Goal: Task Accomplishment & Management: Manage account settings

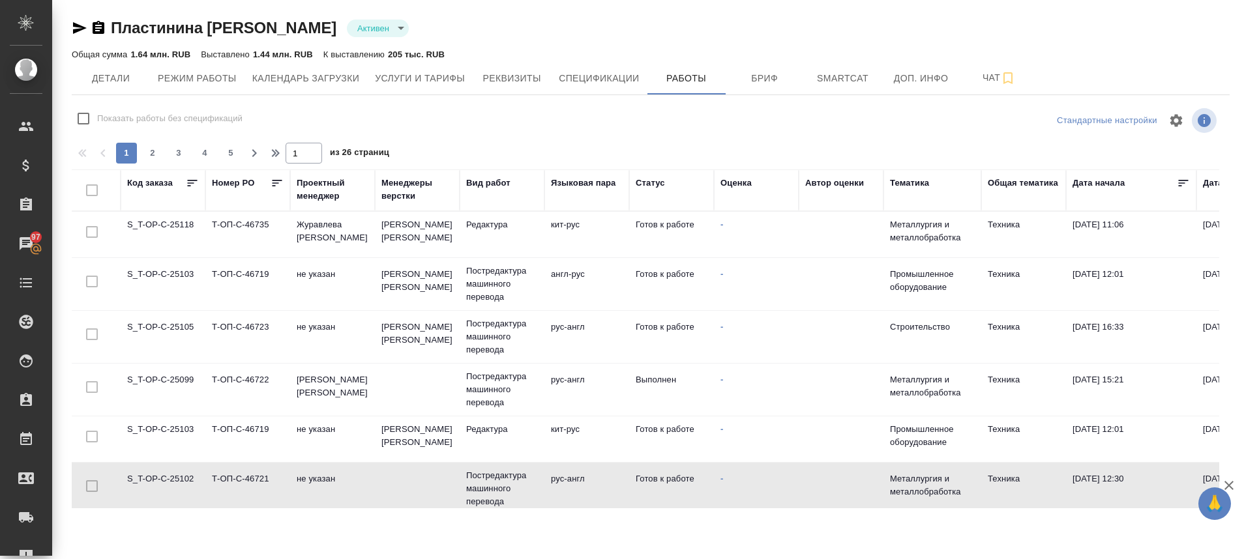
click at [185, 472] on td "S_T-OP-C-25102" at bounding box center [163, 489] width 85 height 46
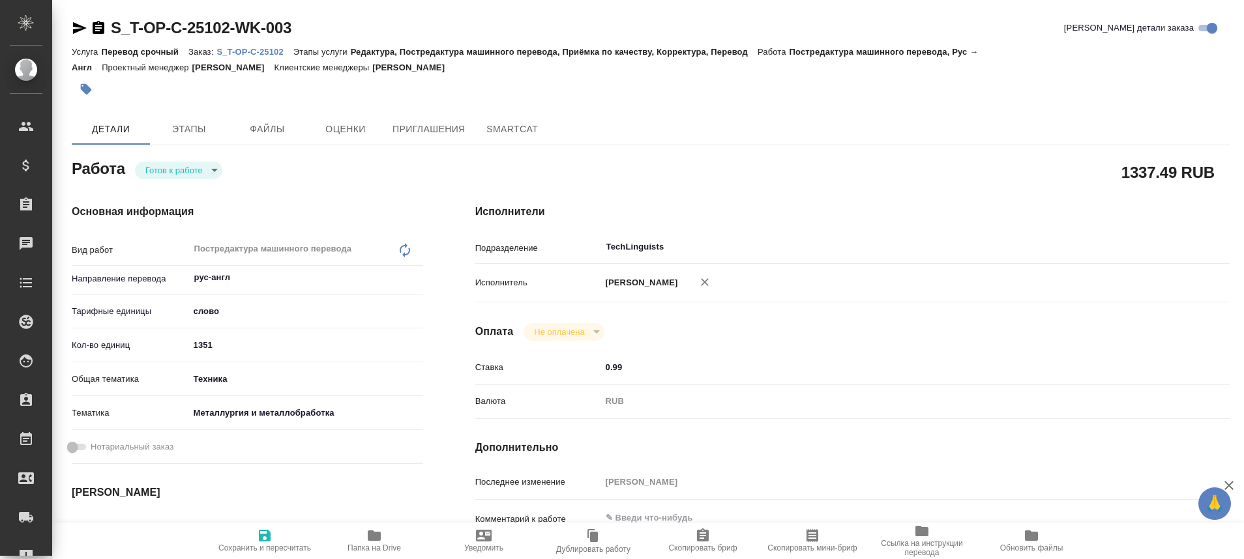
type textarea "x"
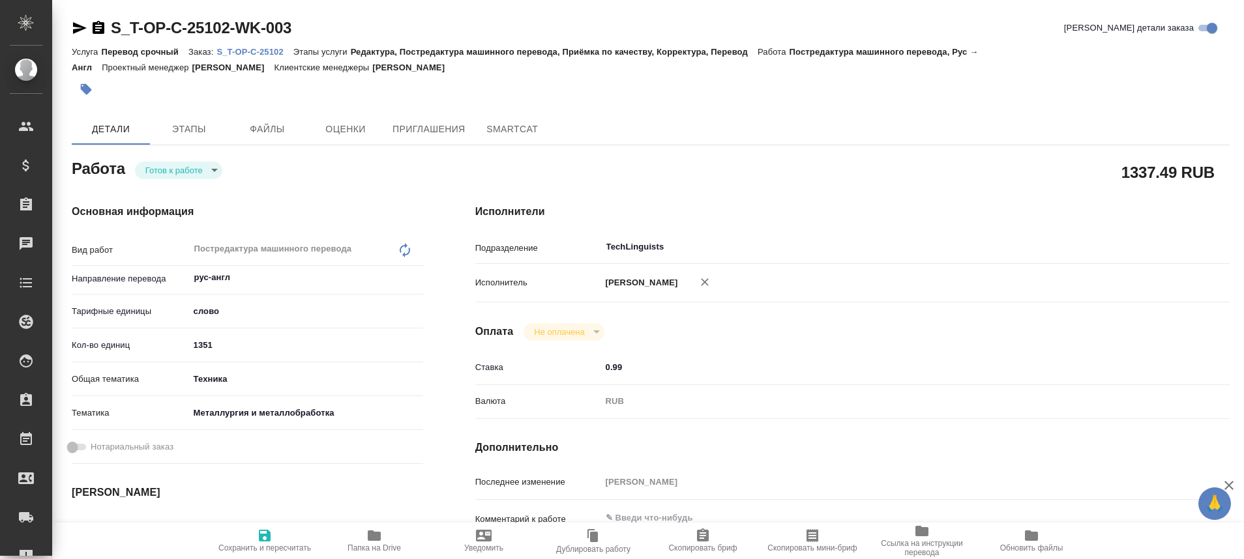
type textarea "x"
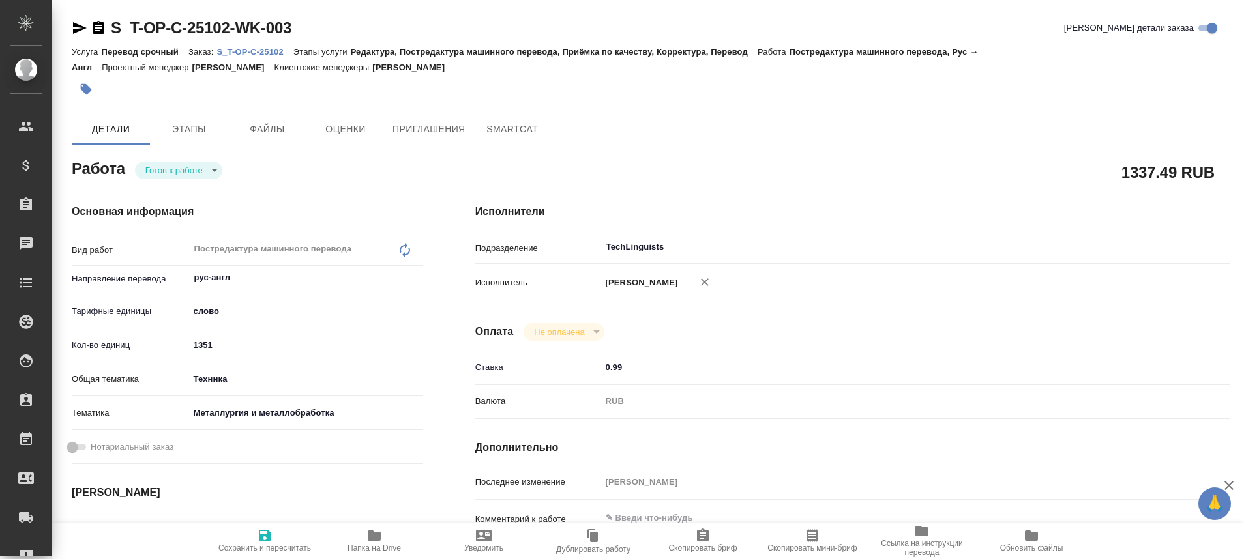
type textarea "x"
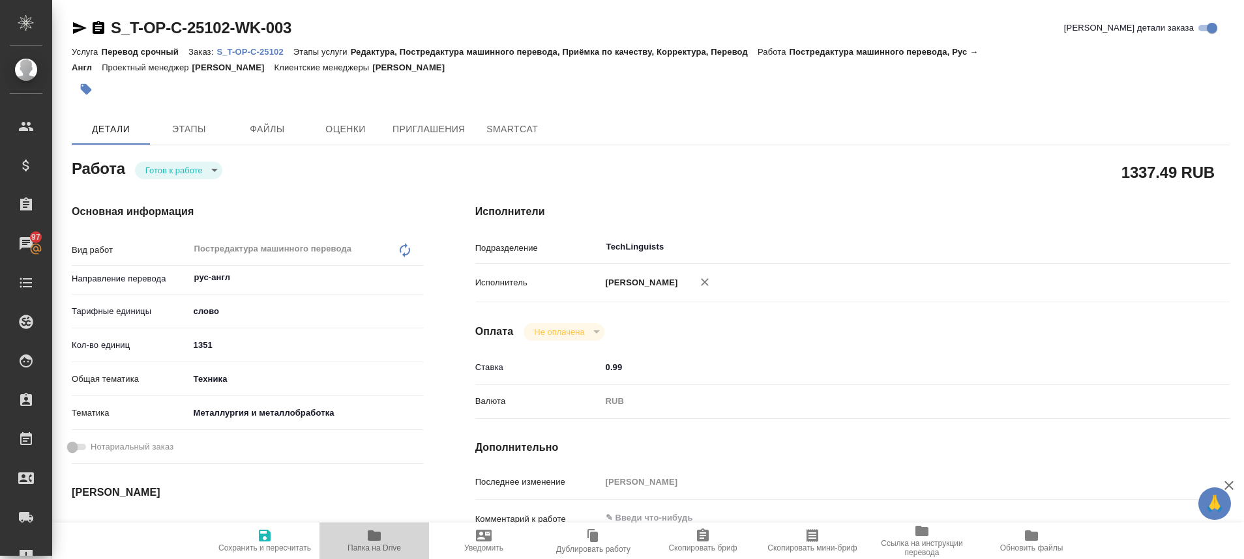
click at [373, 532] on icon "button" at bounding box center [374, 536] width 13 height 10
type textarea "x"
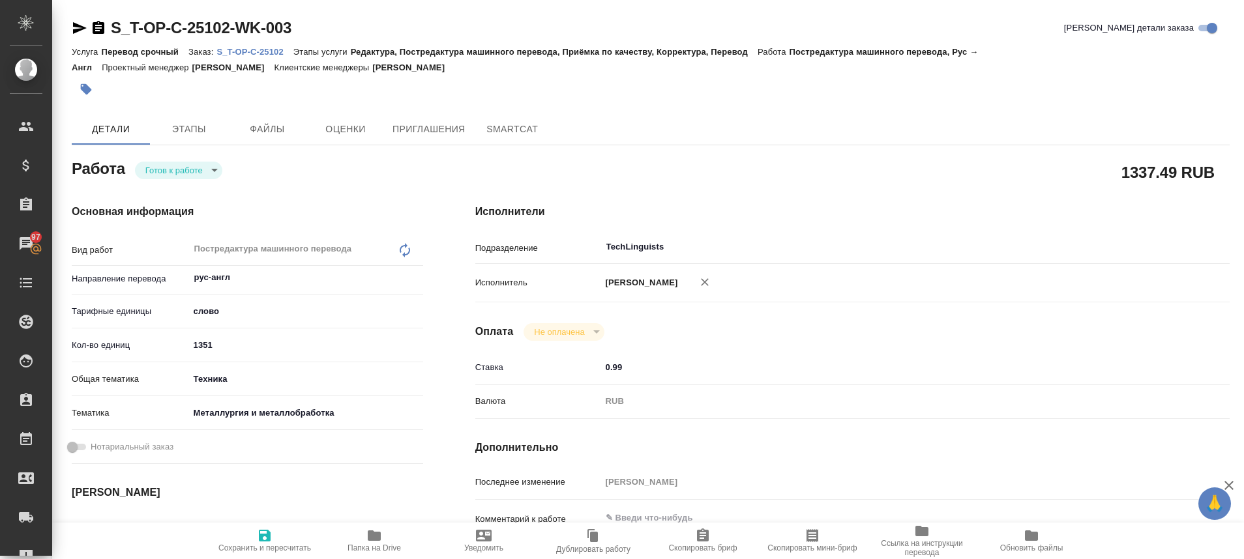
type textarea "x"
click at [76, 33] on icon "button" at bounding box center [80, 28] width 14 height 12
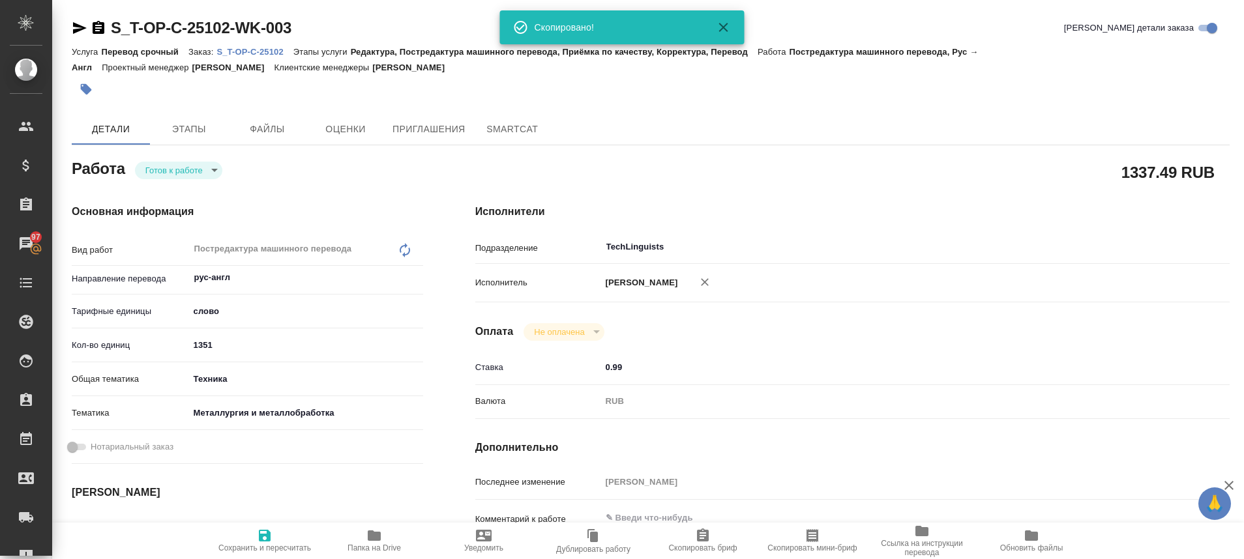
click at [212, 166] on body "🙏 .cls-1 fill:#fff; AWATERA Plastinina Anastasia Клиенты Спецификации Заказы 97…" at bounding box center [622, 279] width 1244 height 559
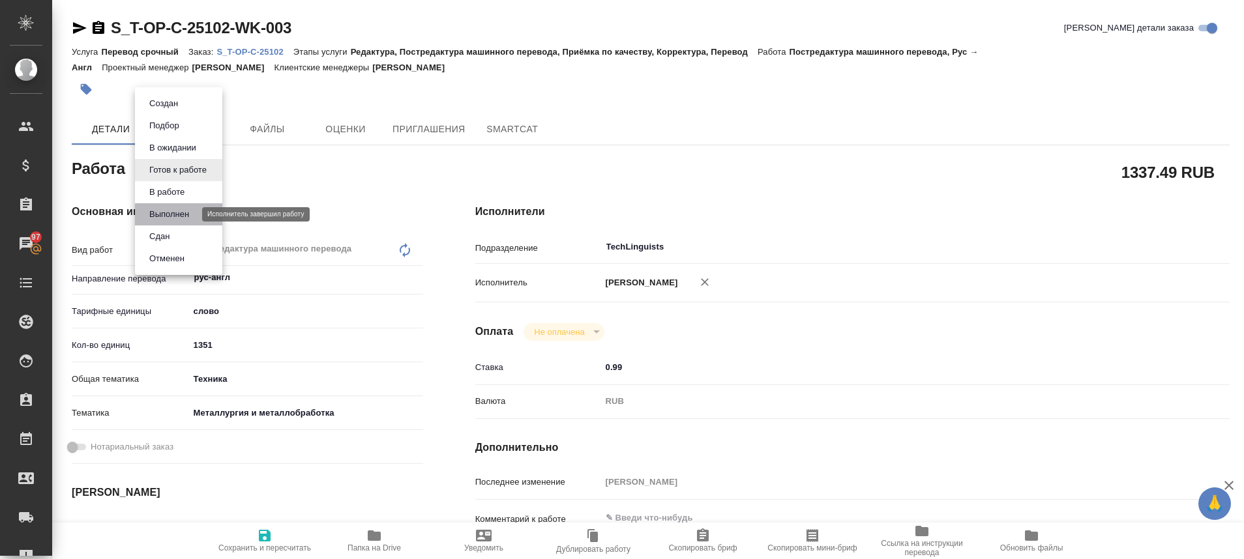
click at [166, 218] on button "Выполнен" at bounding box center [169, 214] width 48 height 14
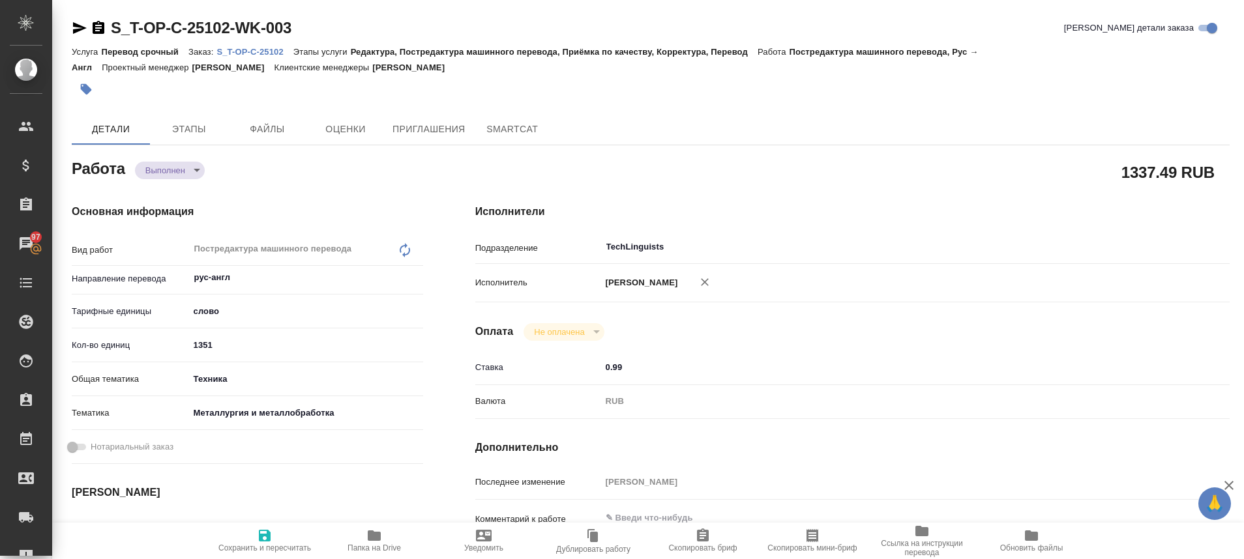
type textarea "x"
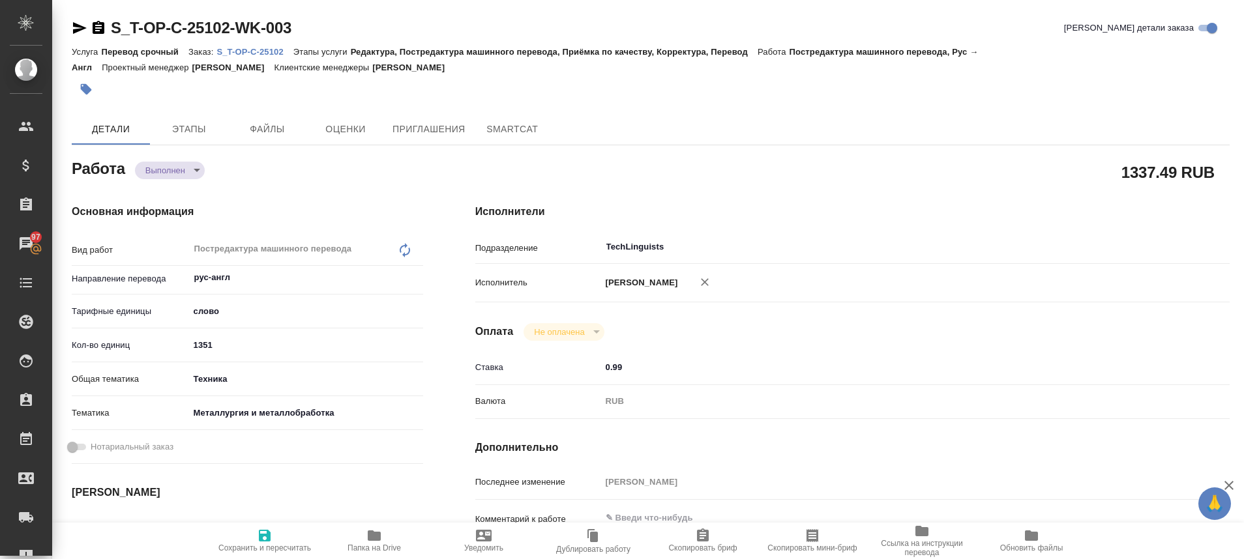
type textarea "x"
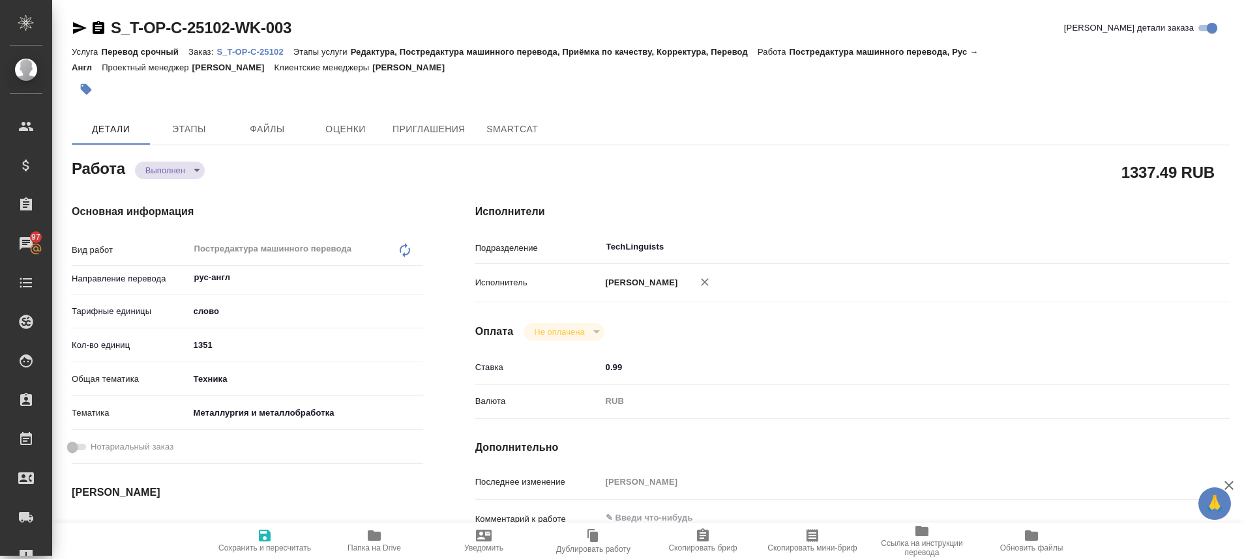
type textarea "x"
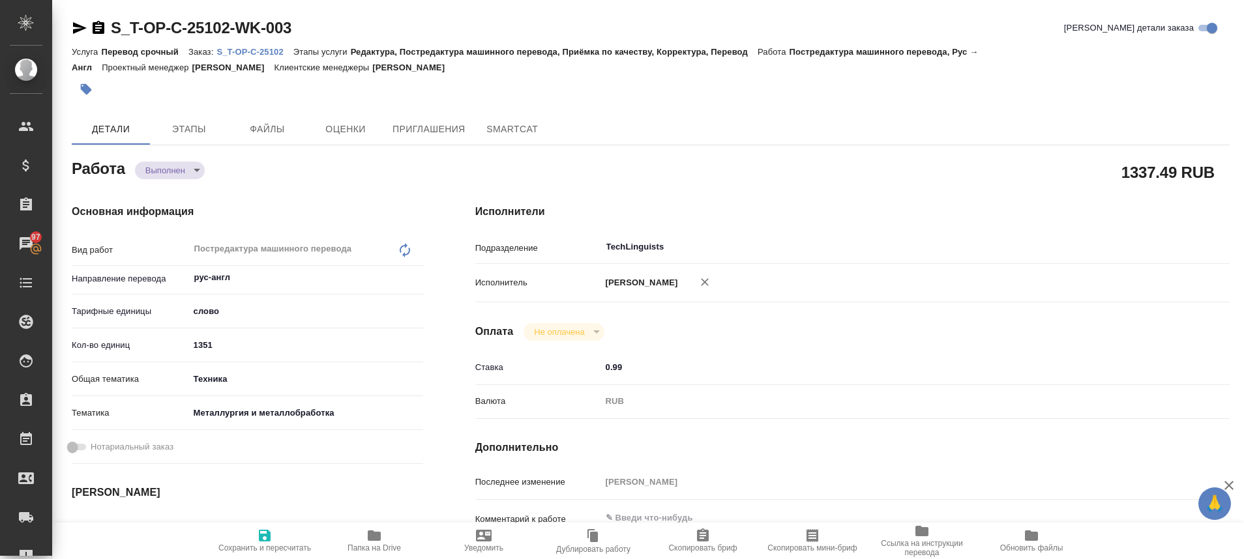
click at [265, 53] on p "S_T-OP-C-25102" at bounding box center [254, 52] width 76 height 10
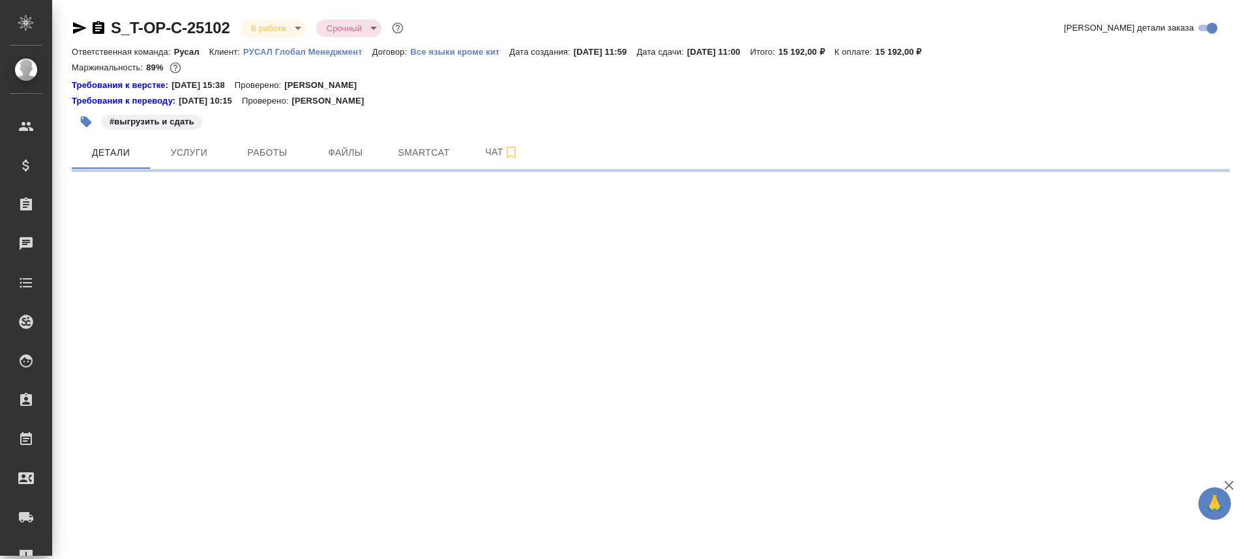
select select "RU"
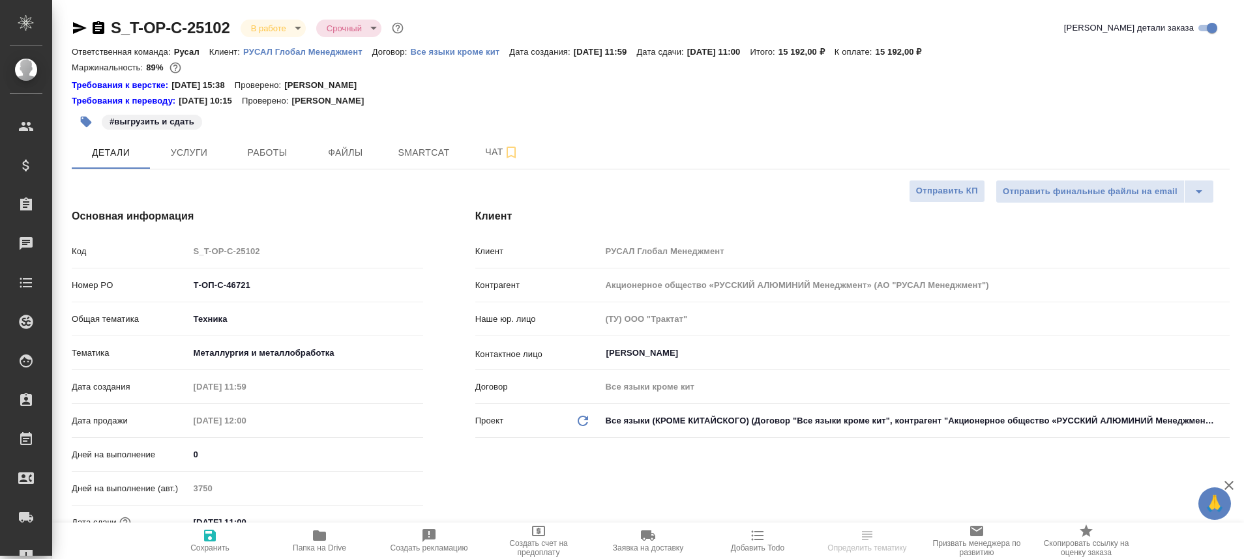
type textarea "x"
type input "[PERSON_NAME] [PERSON_NAME]"
type input "Журавлева [PERSON_NAME]"
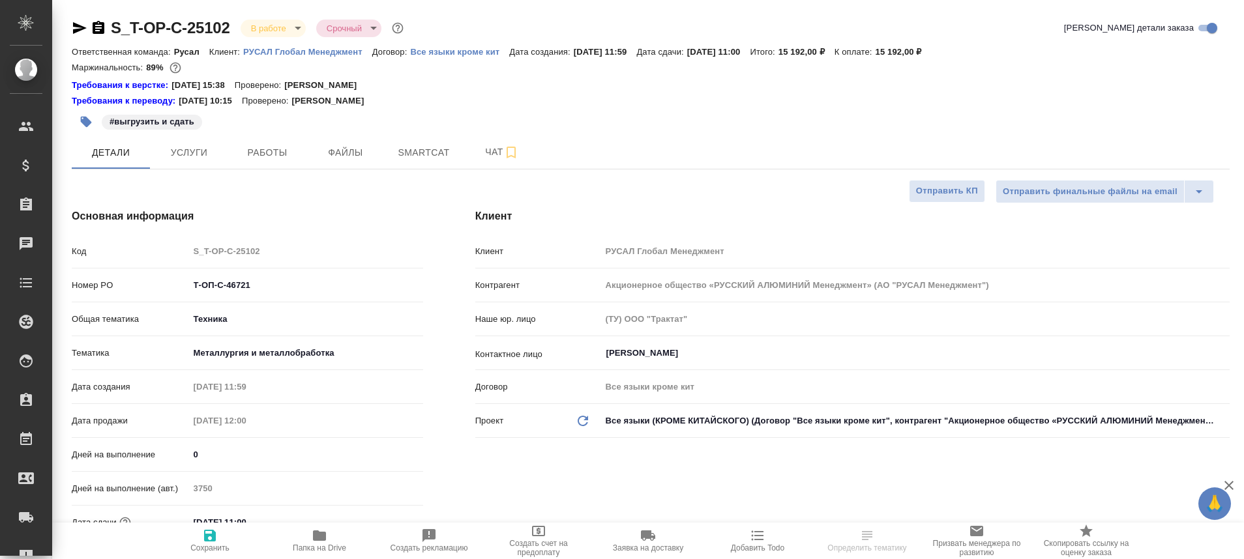
type textarea "x"
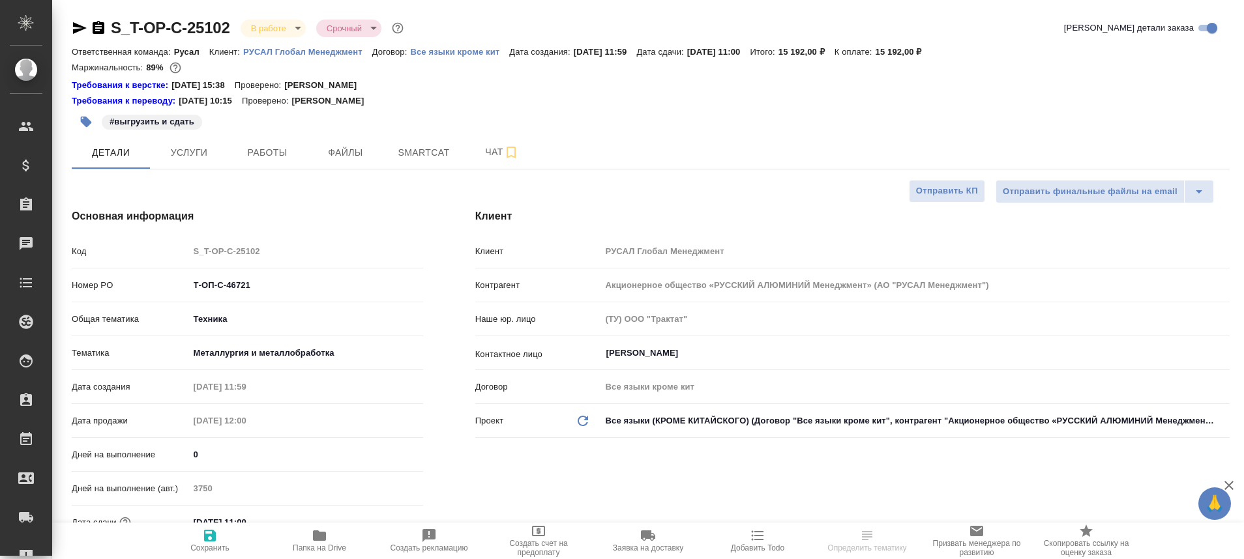
type textarea "x"
click at [491, 160] on span "Чат" at bounding box center [502, 152] width 63 height 16
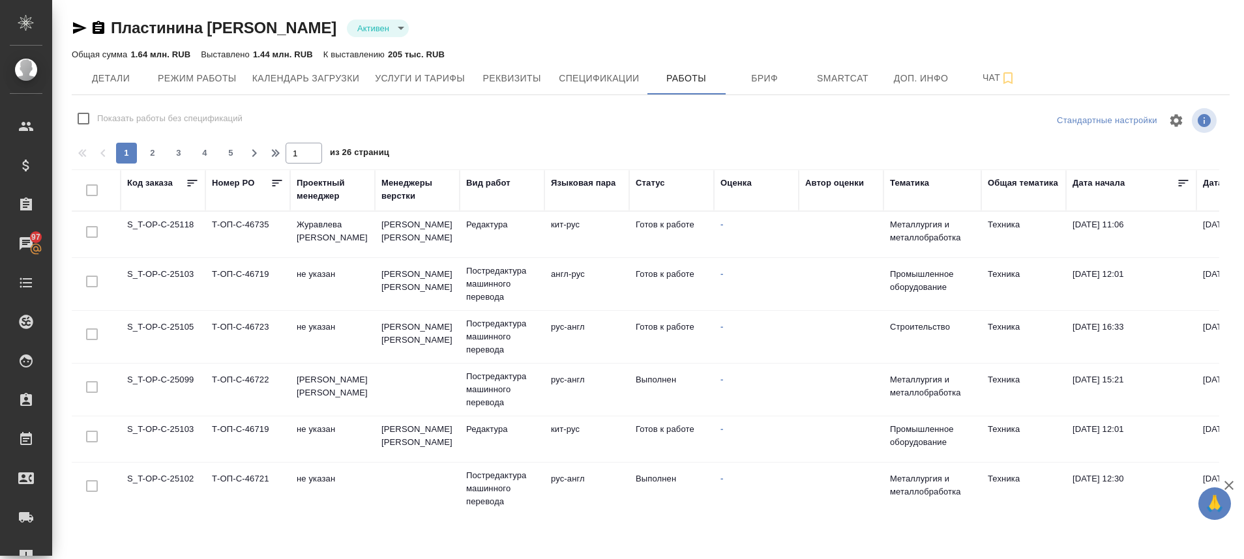
click at [157, 183] on div "Код заказа" at bounding box center [150, 183] width 46 height 13
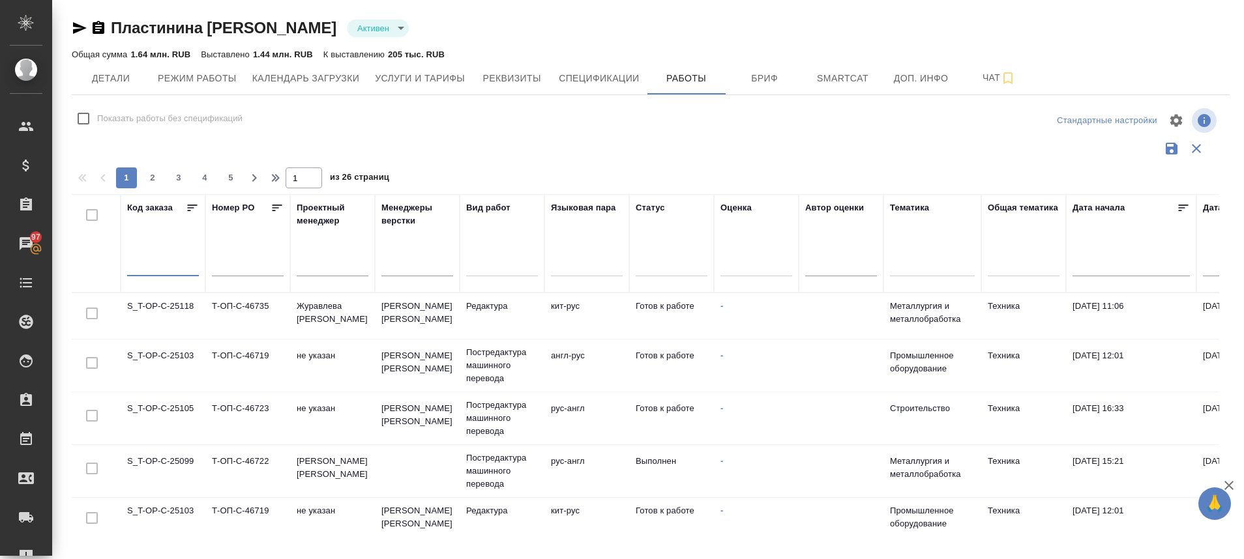
click at [160, 260] on input "text" at bounding box center [163, 266] width 72 height 18
type input "25106"
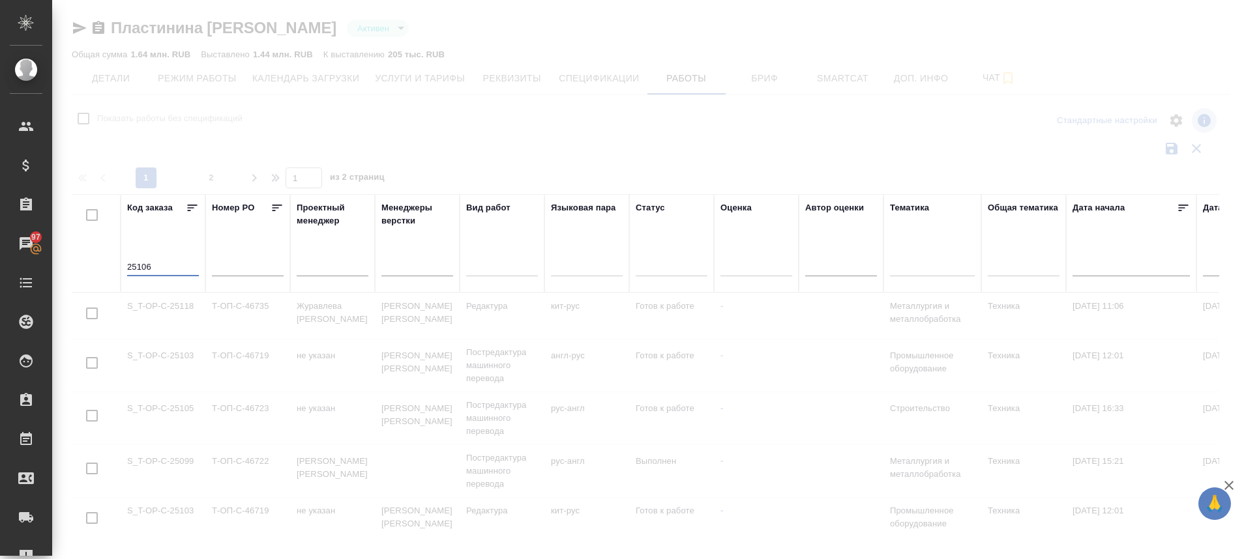
checkbox input "true"
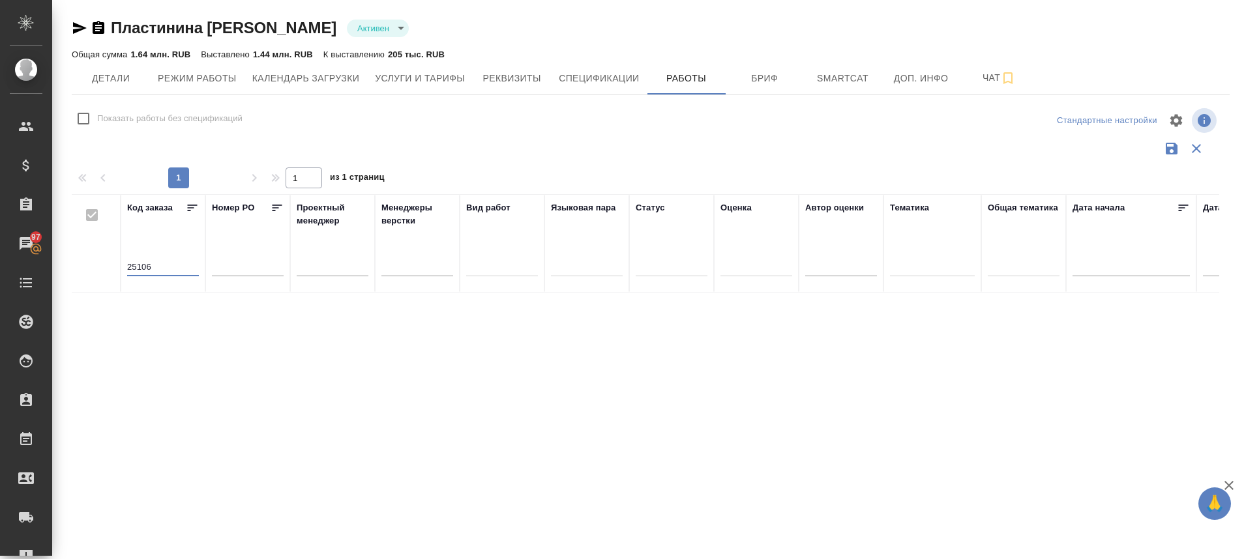
type input "25106"
click at [83, 437] on div ".cls-1 fill:#fff; AWATERA Plastinina Anastasia Клиенты Спецификации Заказы 97 Ч…" at bounding box center [622, 279] width 1244 height 559
drag, startPoint x: 177, startPoint y: 269, endPoint x: 120, endPoint y: 273, distance: 56.8
click at [120, 273] on tr "Код заказа 25106 Номер PO Проектный менеджер Менеджеры верстки Вид работ Языков…" at bounding box center [1038, 243] width 1932 height 98
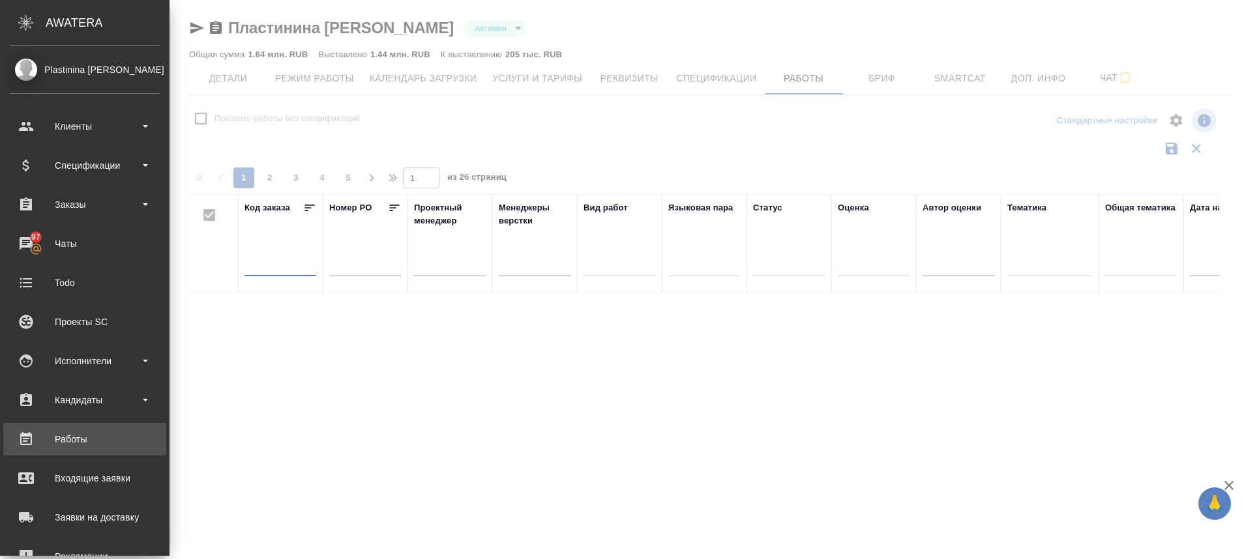
checkbox input "false"
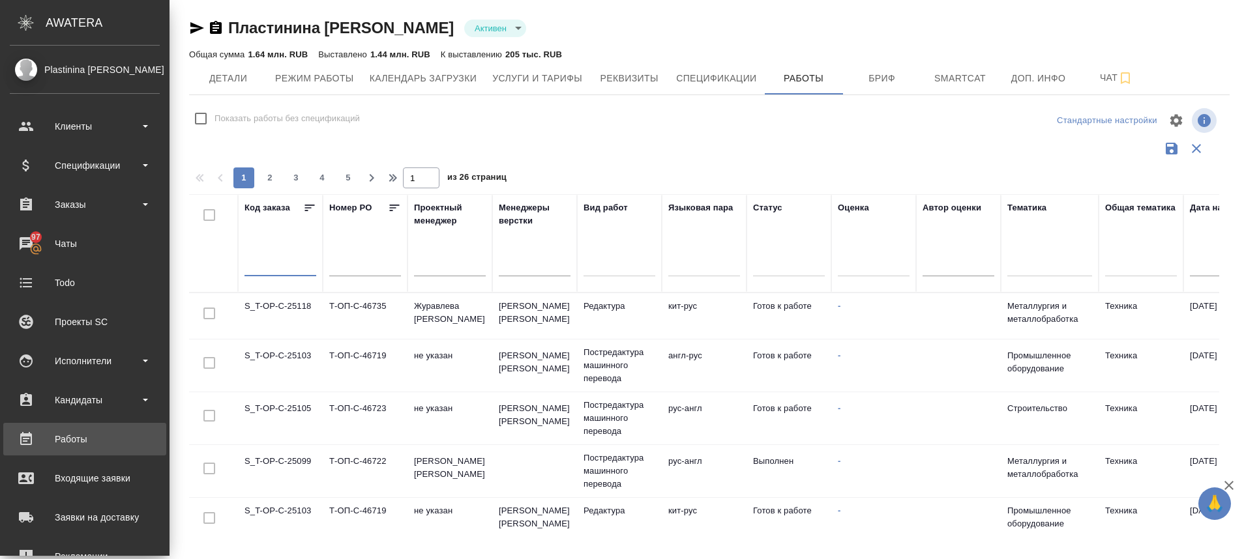
click at [57, 445] on div "Работы" at bounding box center [85, 440] width 150 height 20
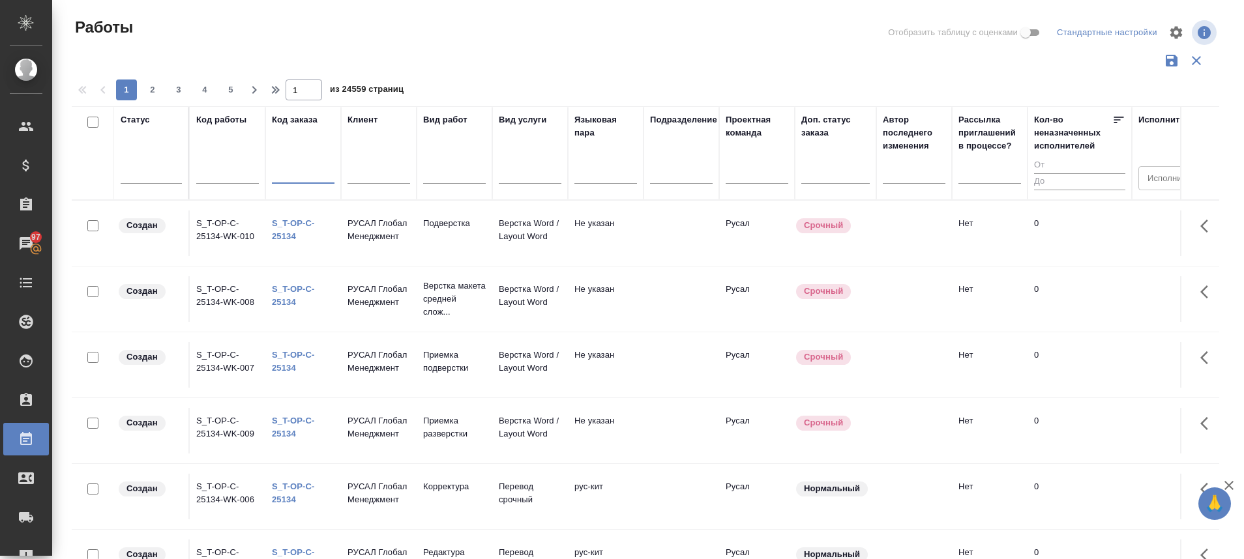
click at [294, 168] on input "text" at bounding box center [303, 175] width 63 height 16
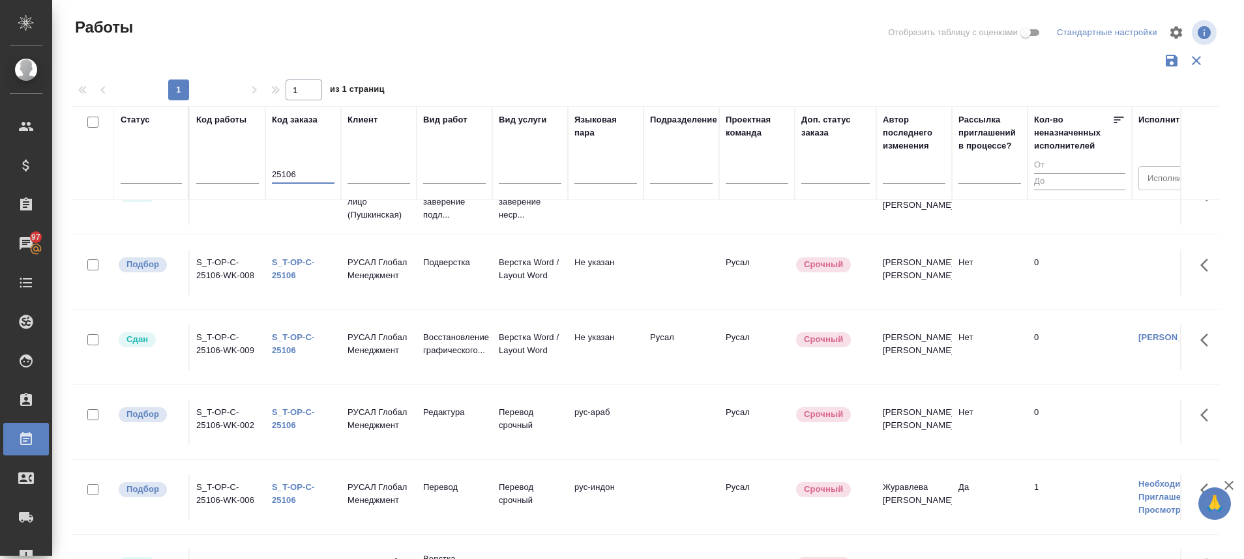
scroll to position [287, 0]
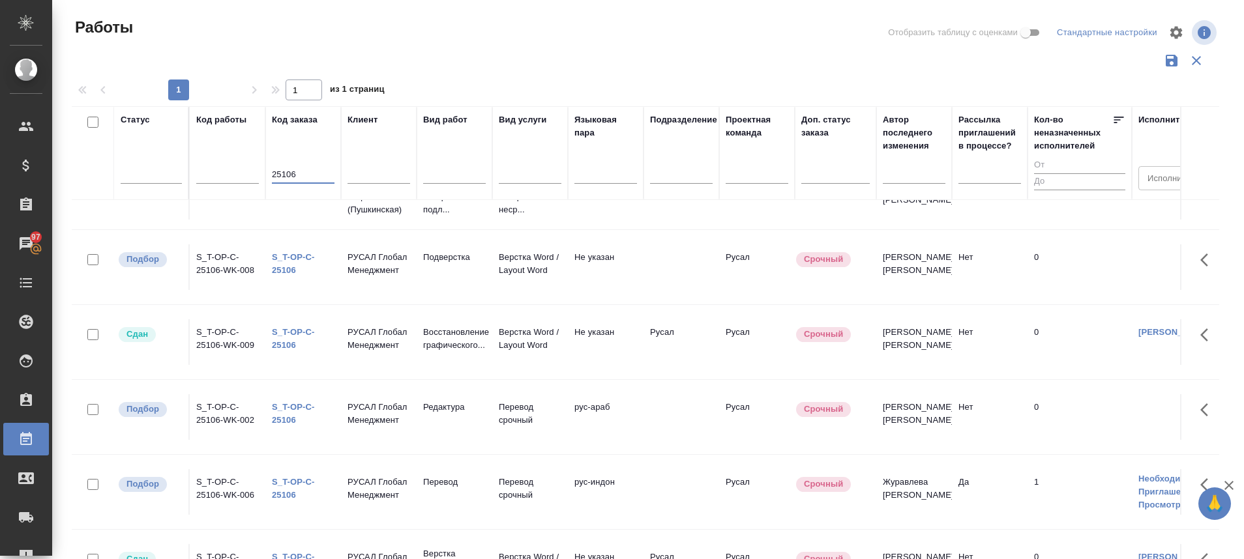
type input "25106"
click at [284, 275] on link "S_T-OP-C-25106" at bounding box center [293, 263] width 43 height 23
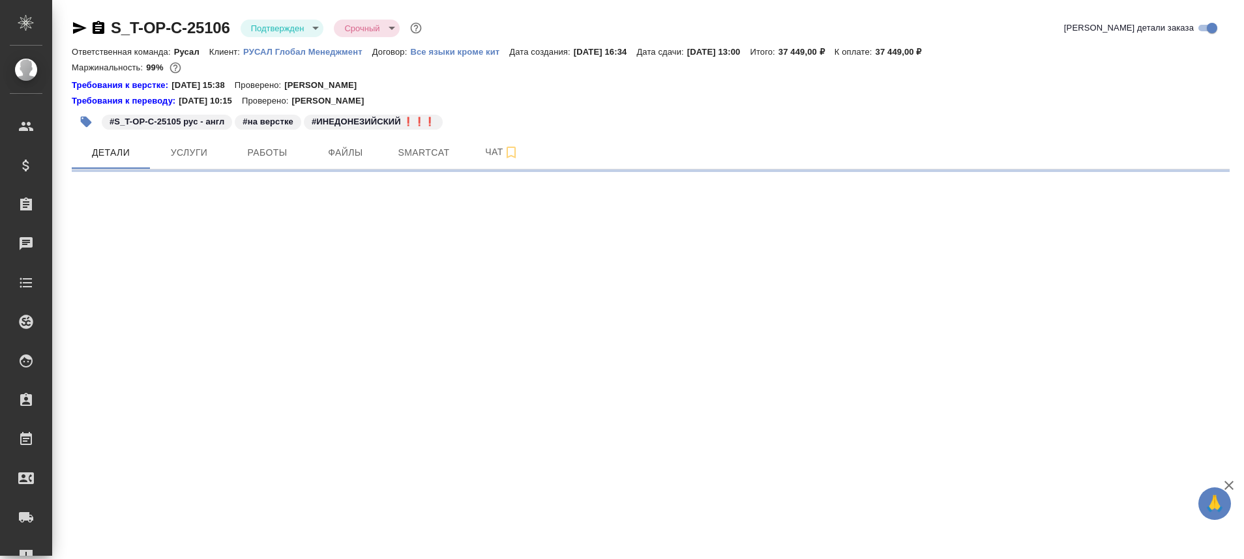
select select "RU"
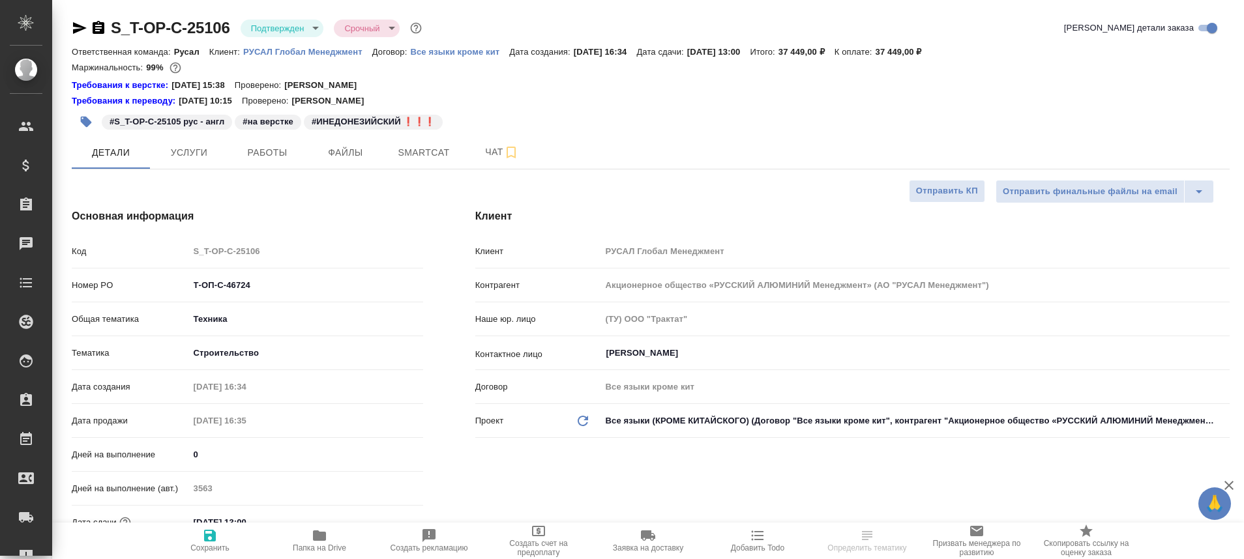
type textarea "x"
click at [271, 153] on span "Работы" at bounding box center [267, 153] width 63 height 16
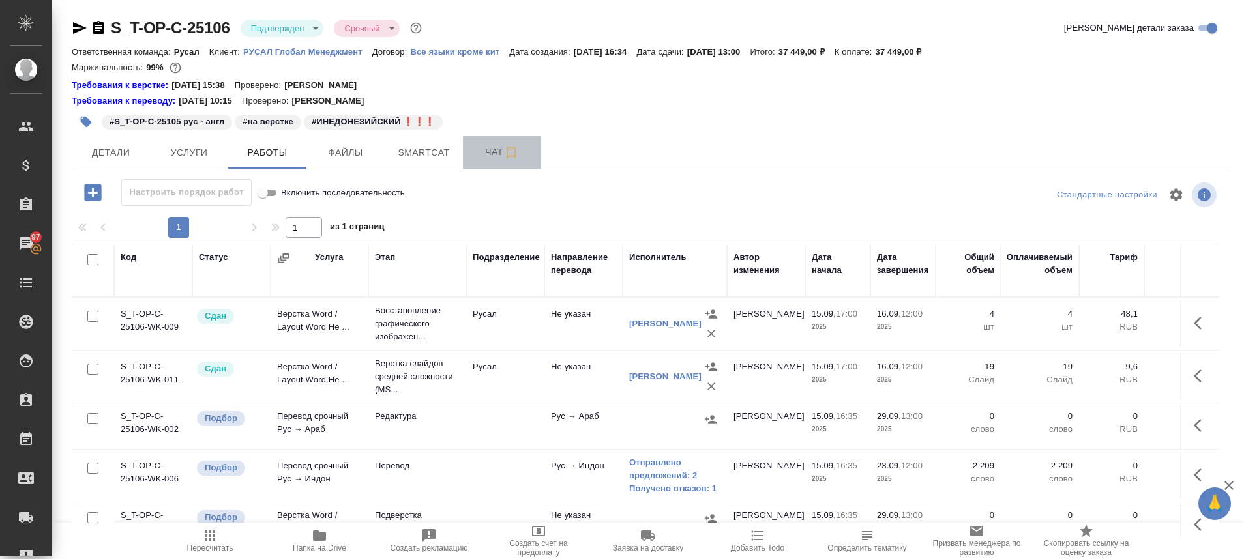
click at [489, 154] on span "Чат" at bounding box center [502, 152] width 63 height 16
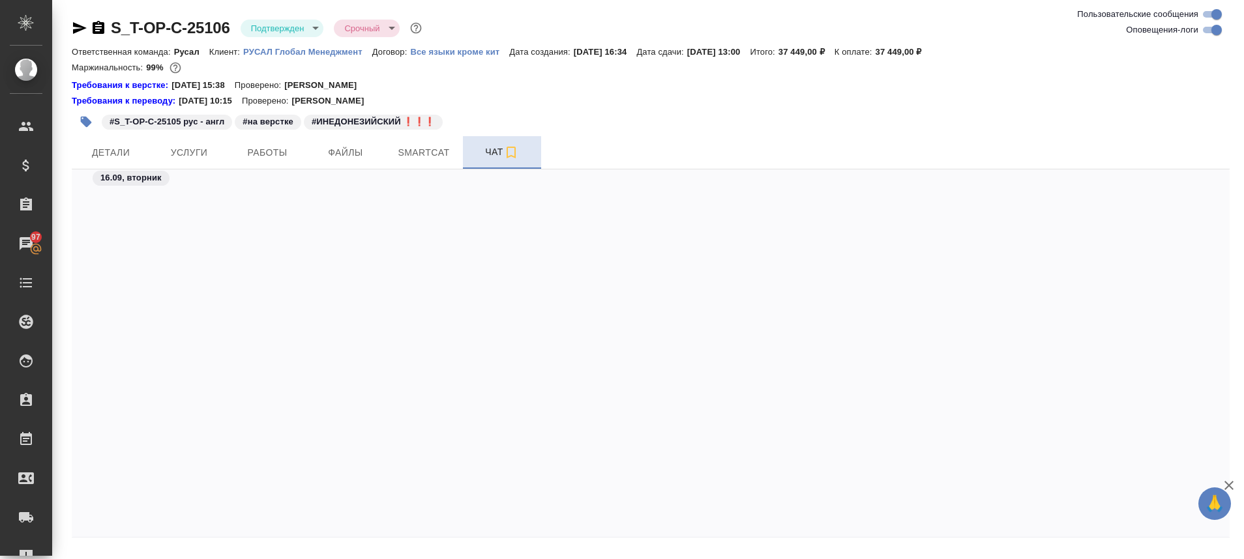
scroll to position [7242, 0]
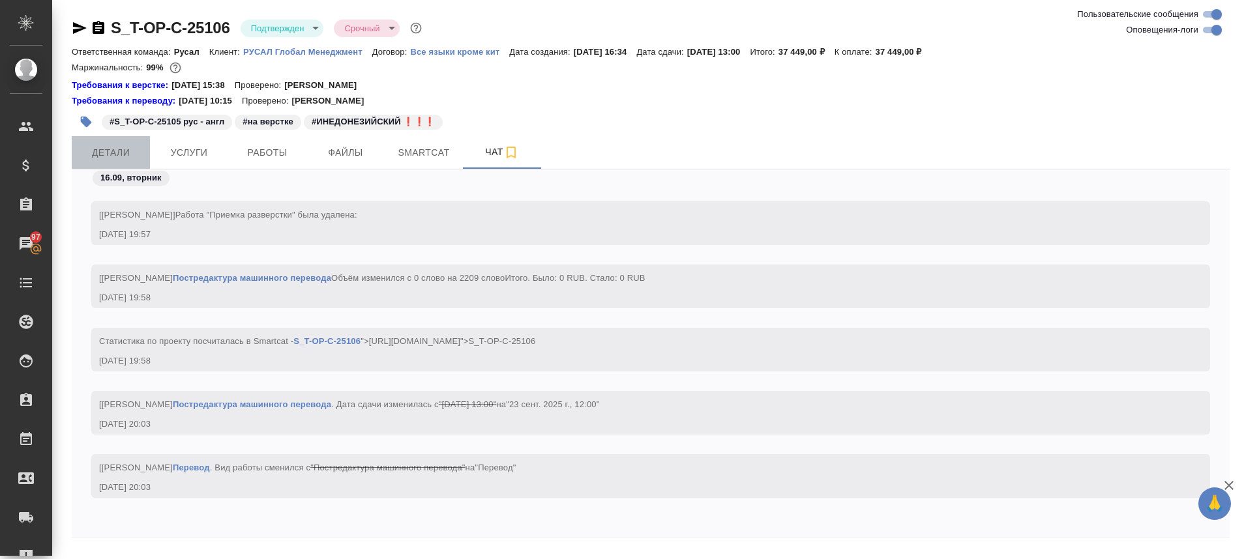
click at [99, 158] on span "Детали" at bounding box center [111, 153] width 63 height 16
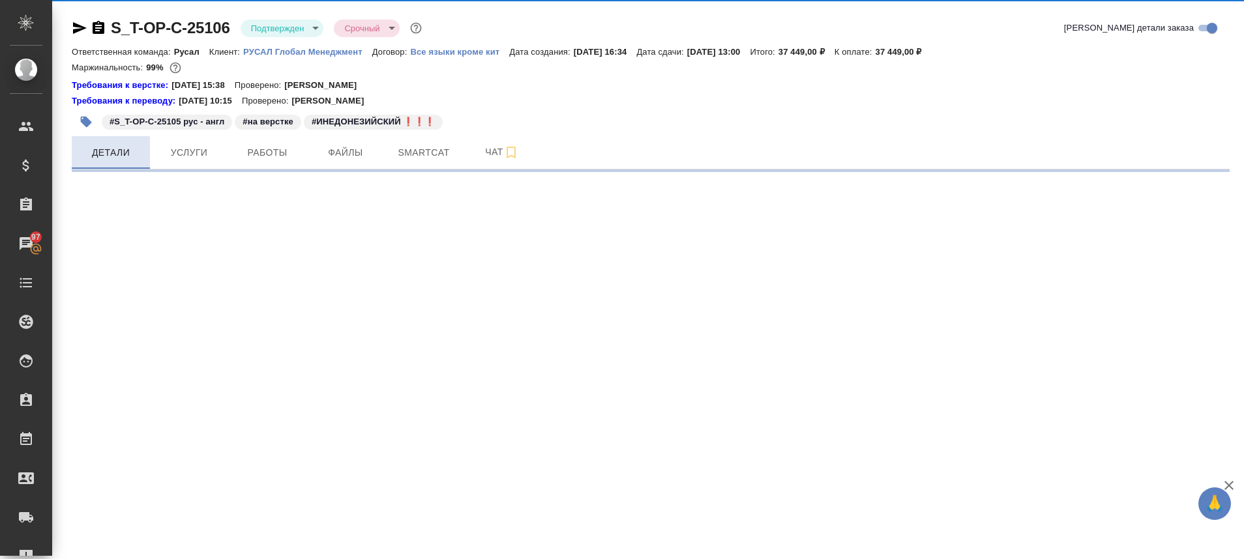
select select "RU"
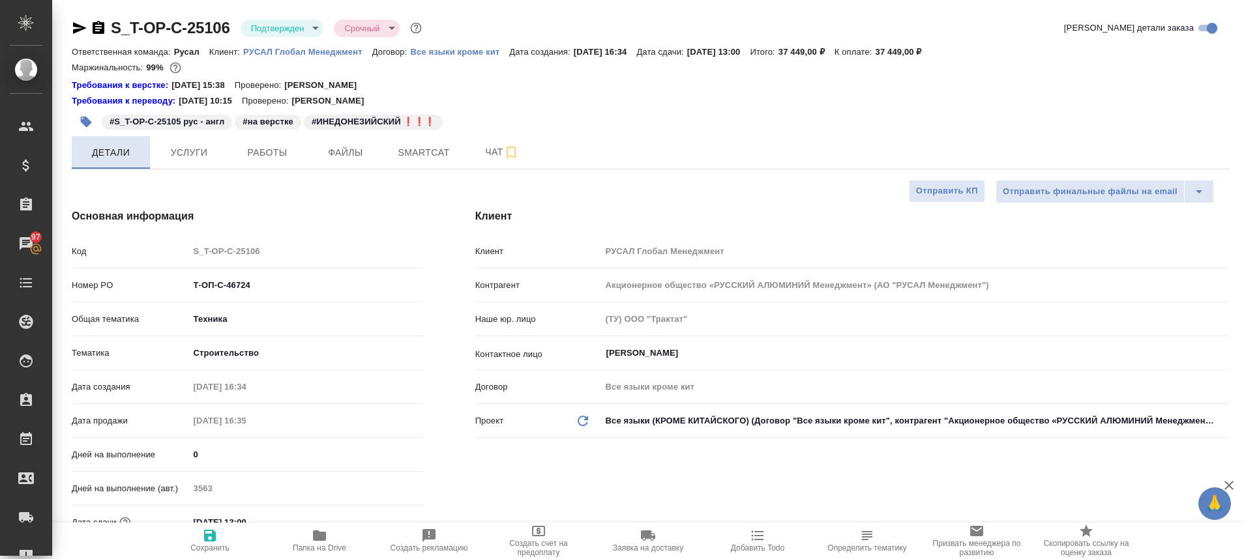
type textarea "x"
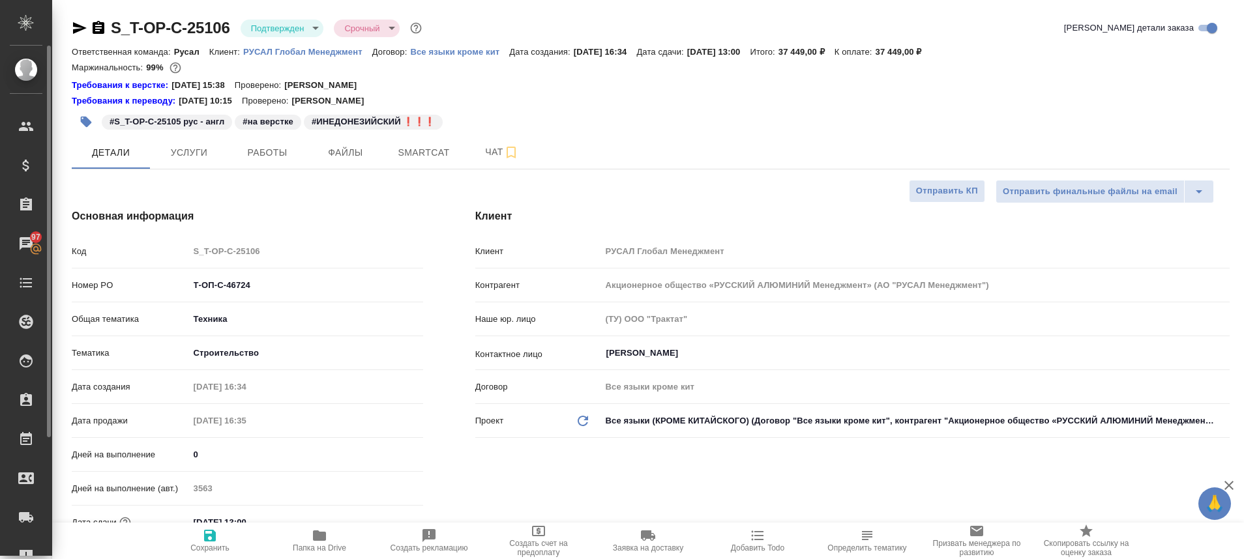
type textarea "x"
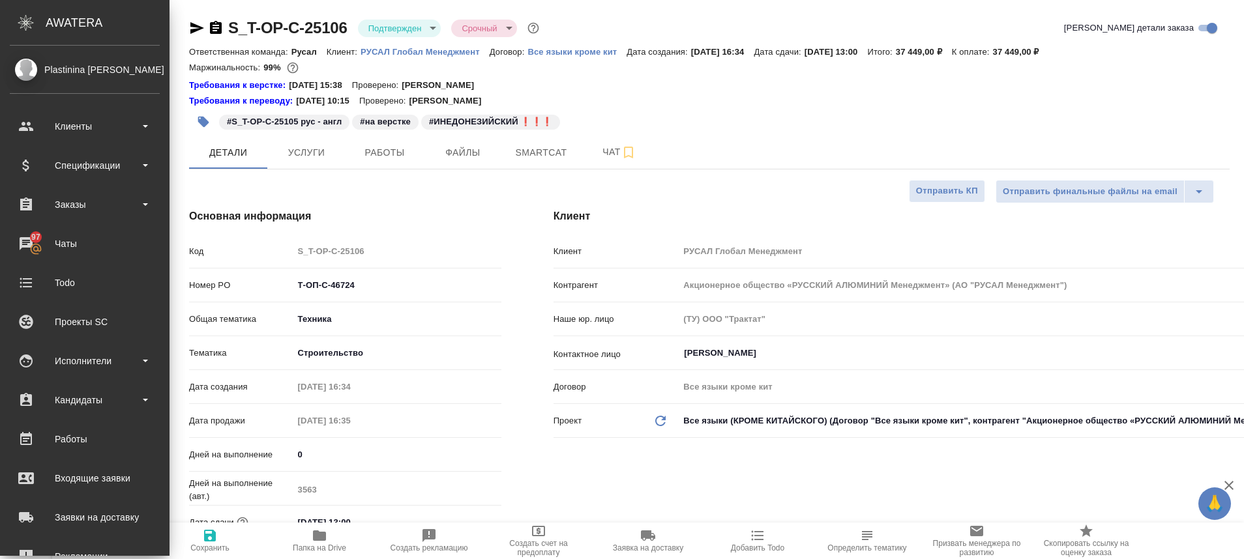
type textarea "x"
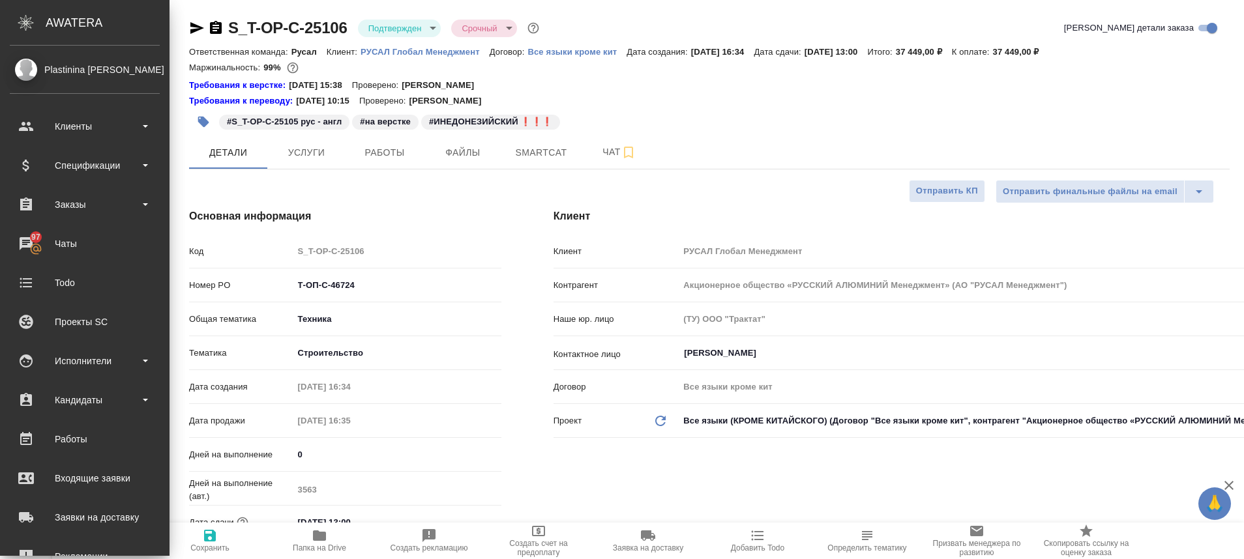
type textarea "x"
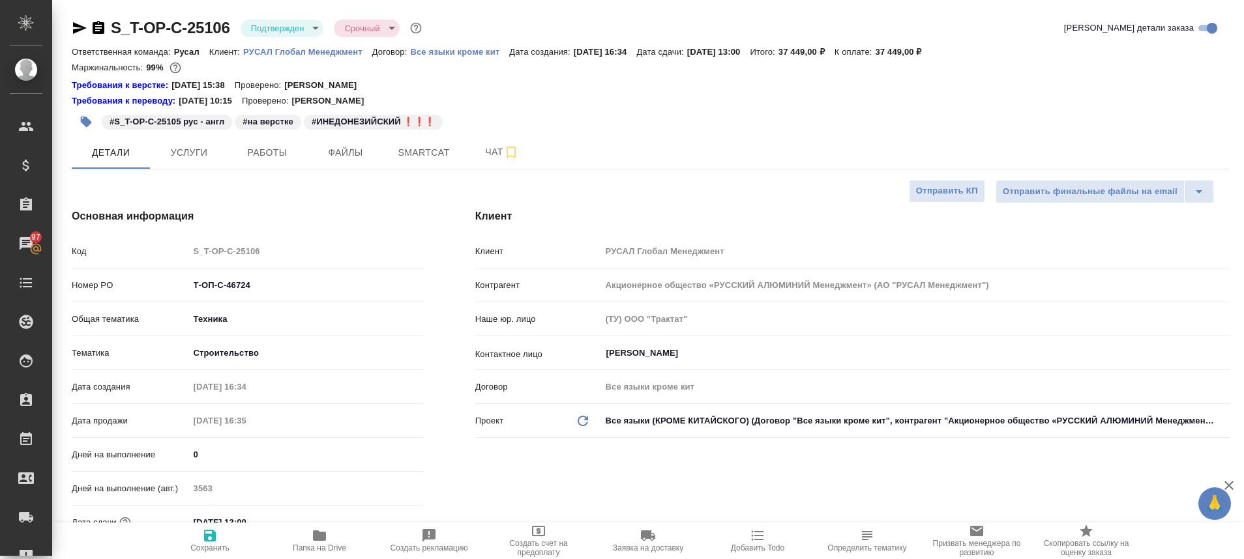
type textarea "x"
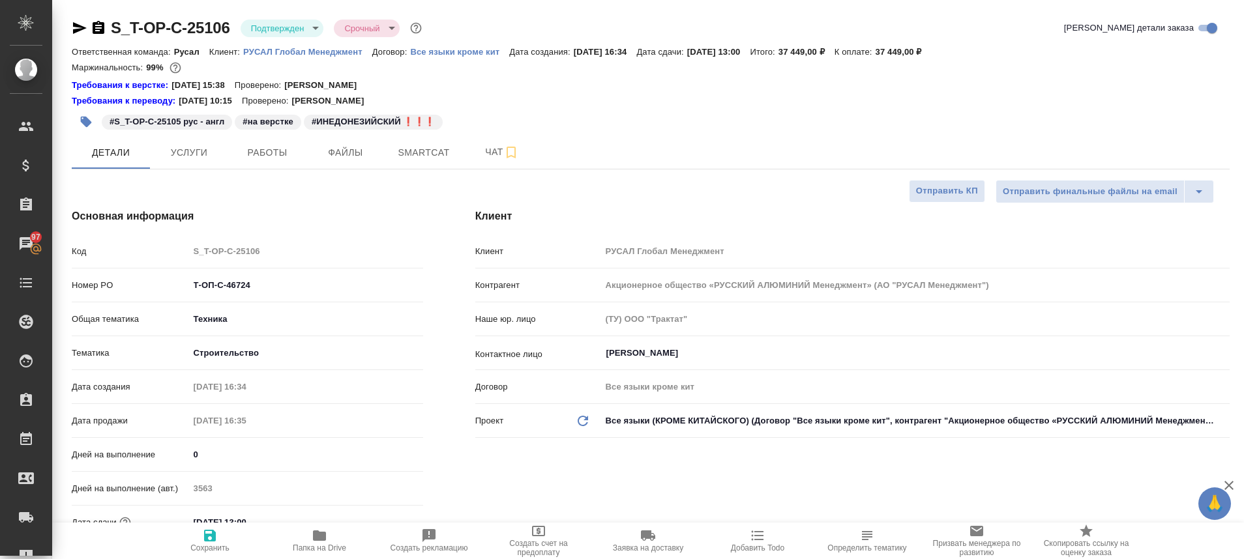
type textarea "x"
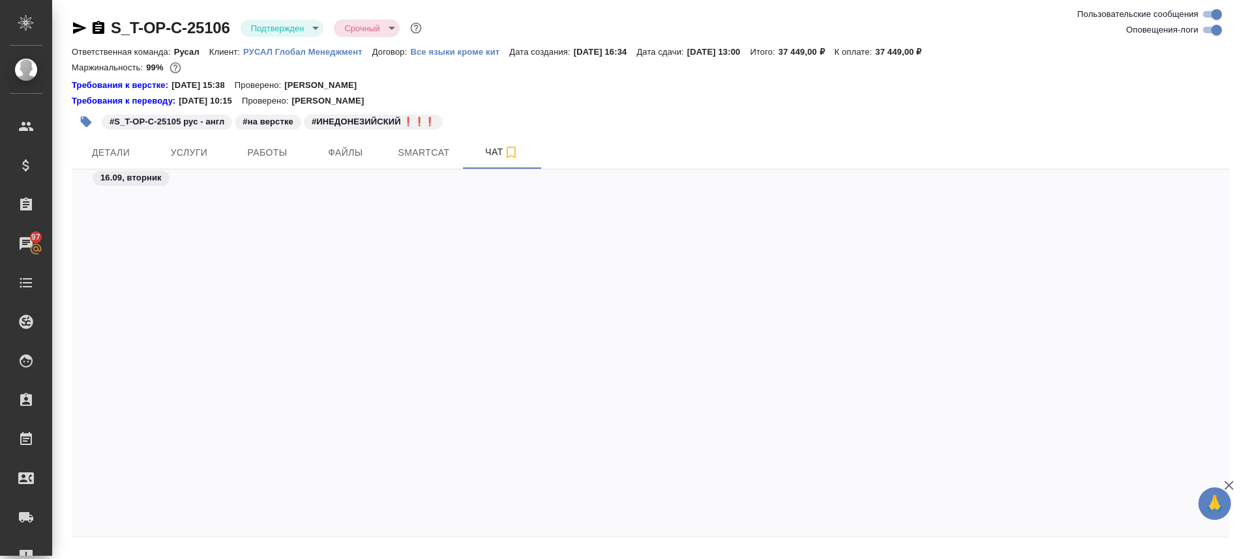
scroll to position [7242, 0]
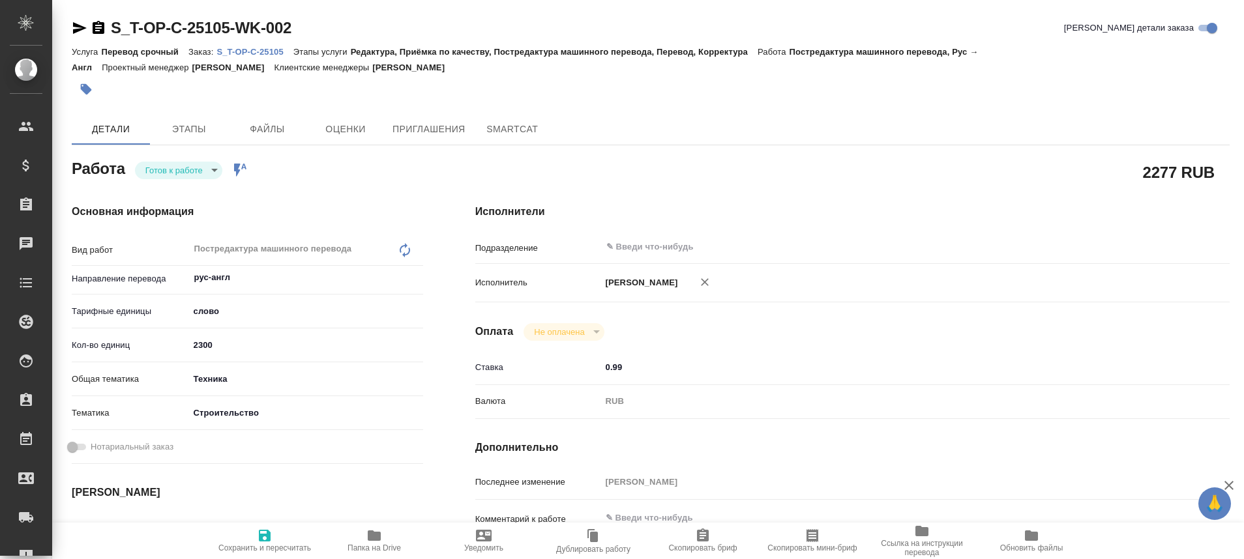
type textarea "x"
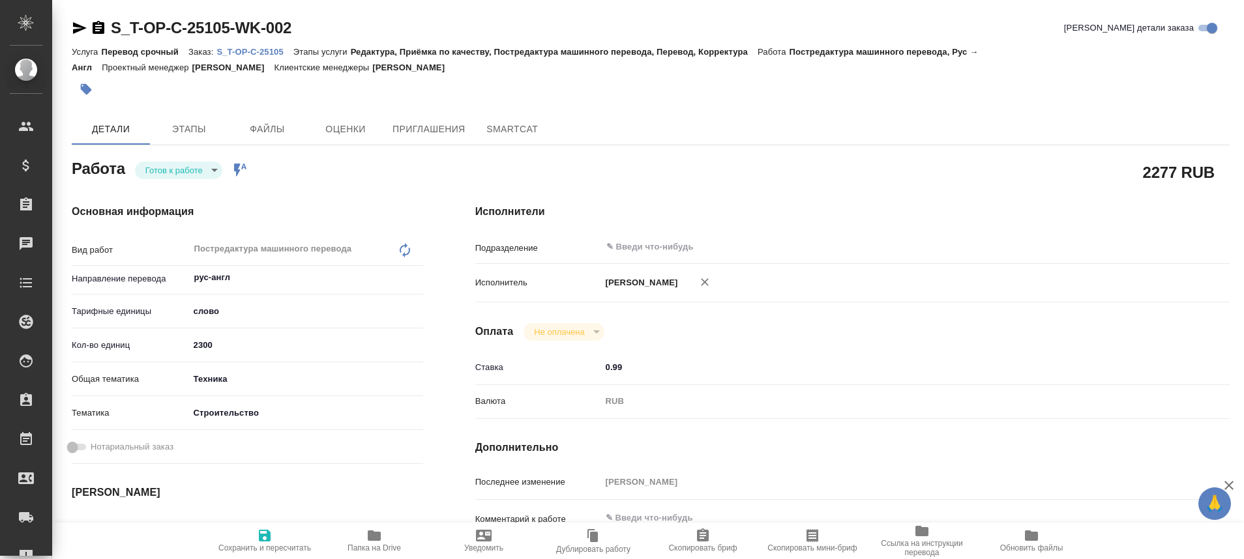
type textarea "x"
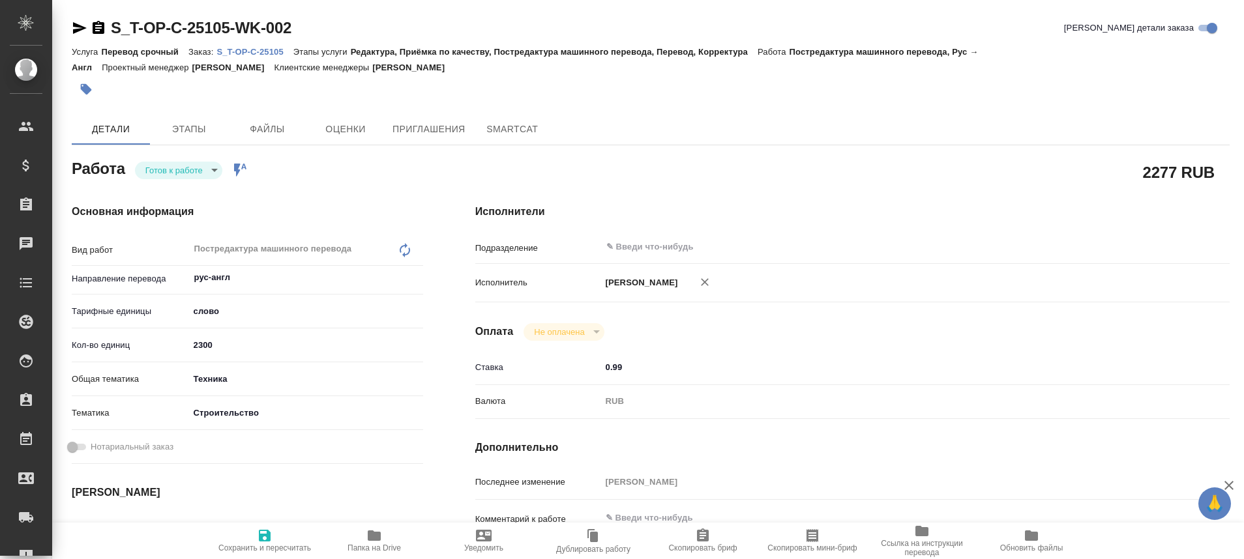
type textarea "x"
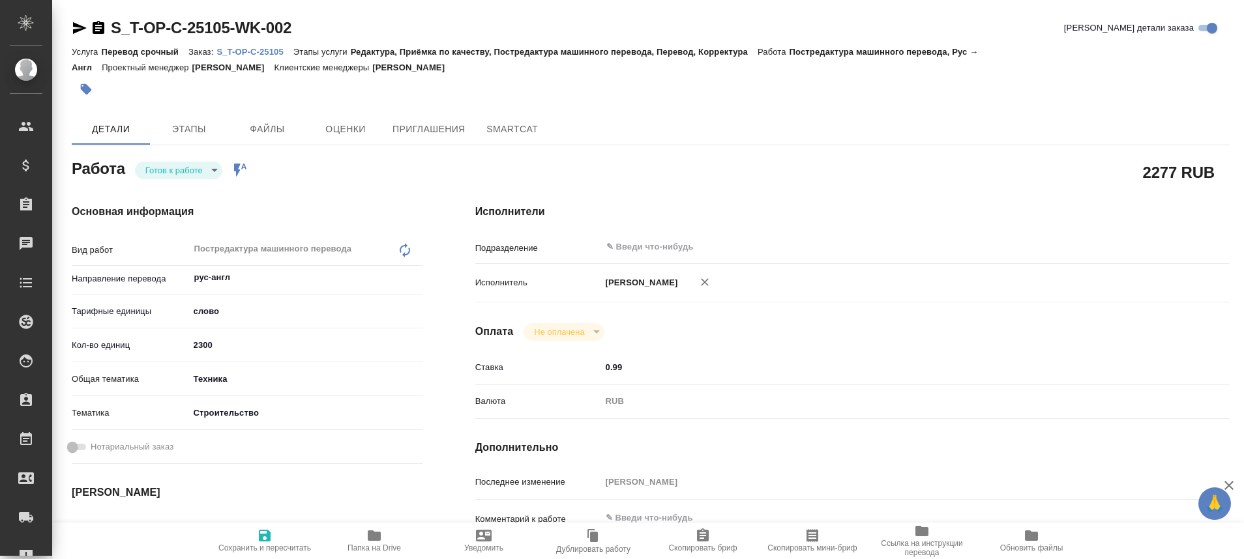
type textarea "x"
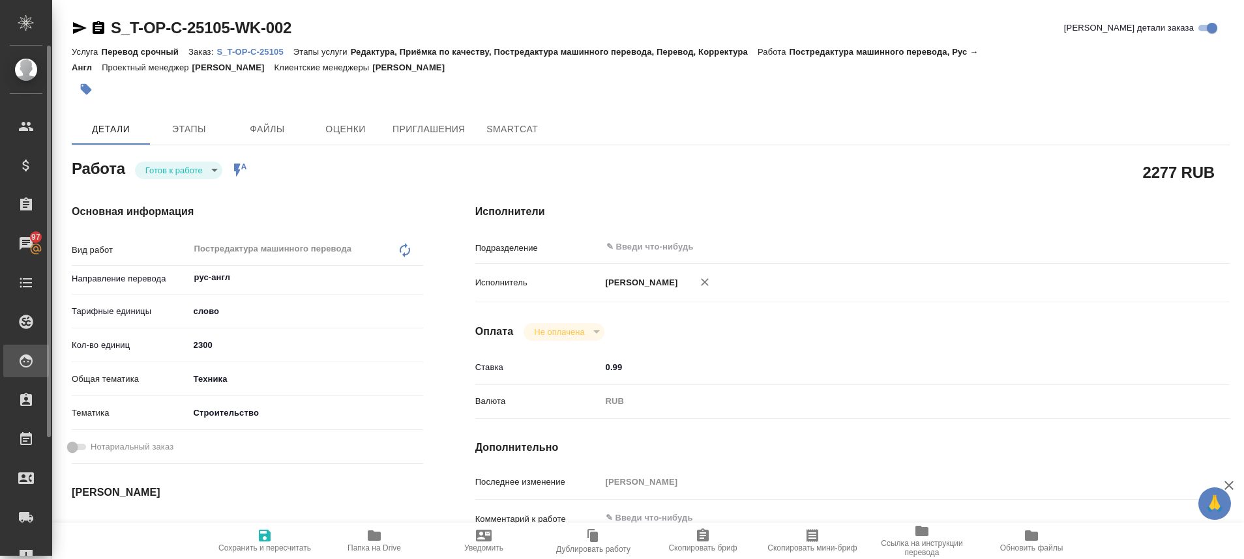
type textarea "x"
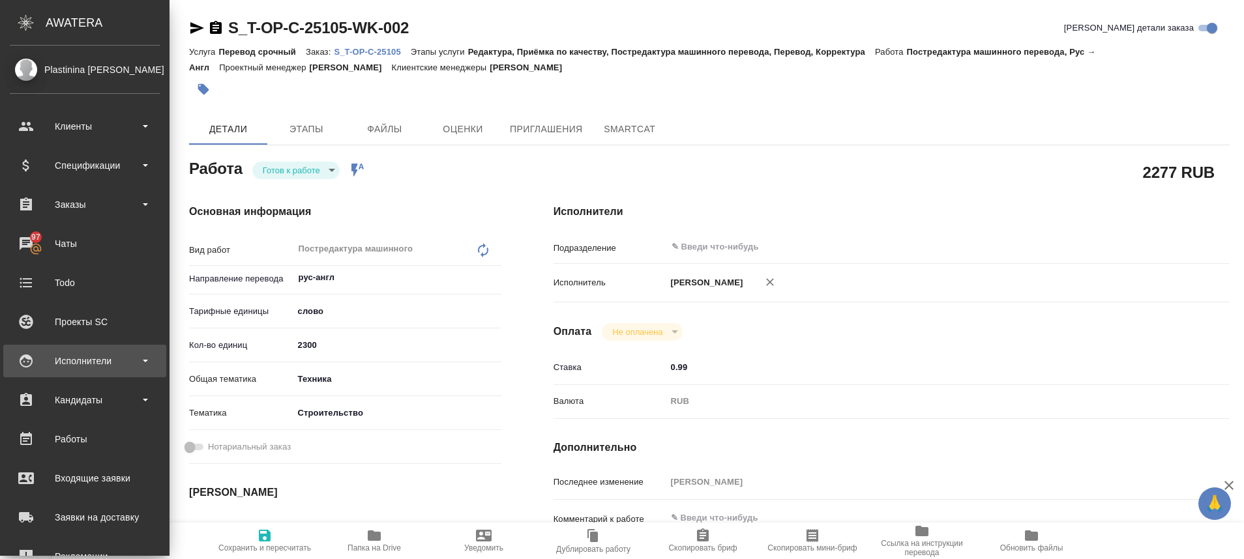
type textarea "x"
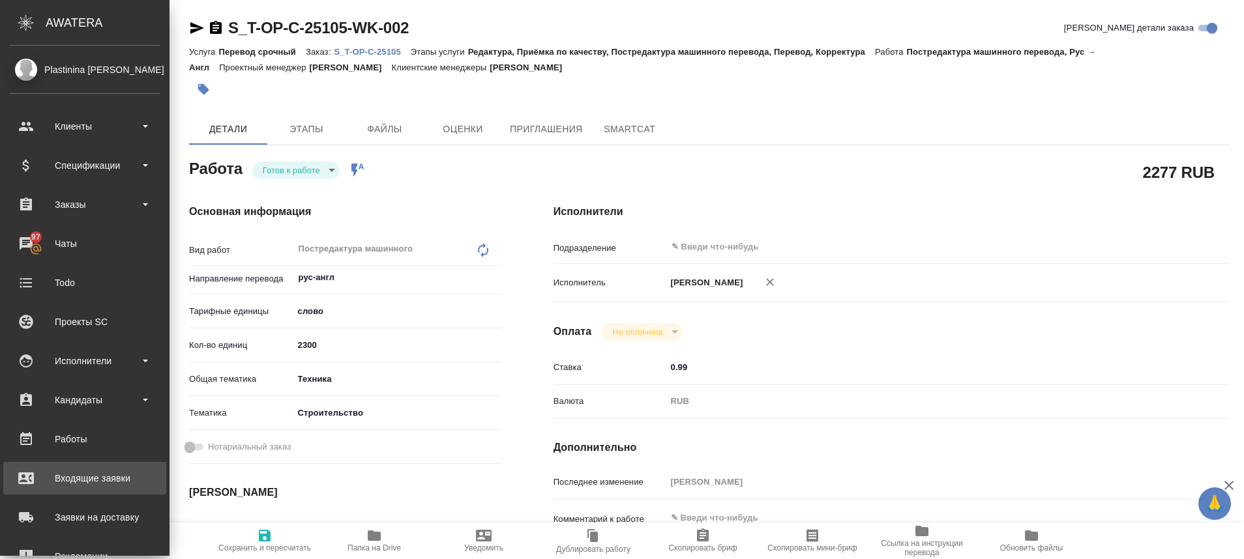
type textarea "x"
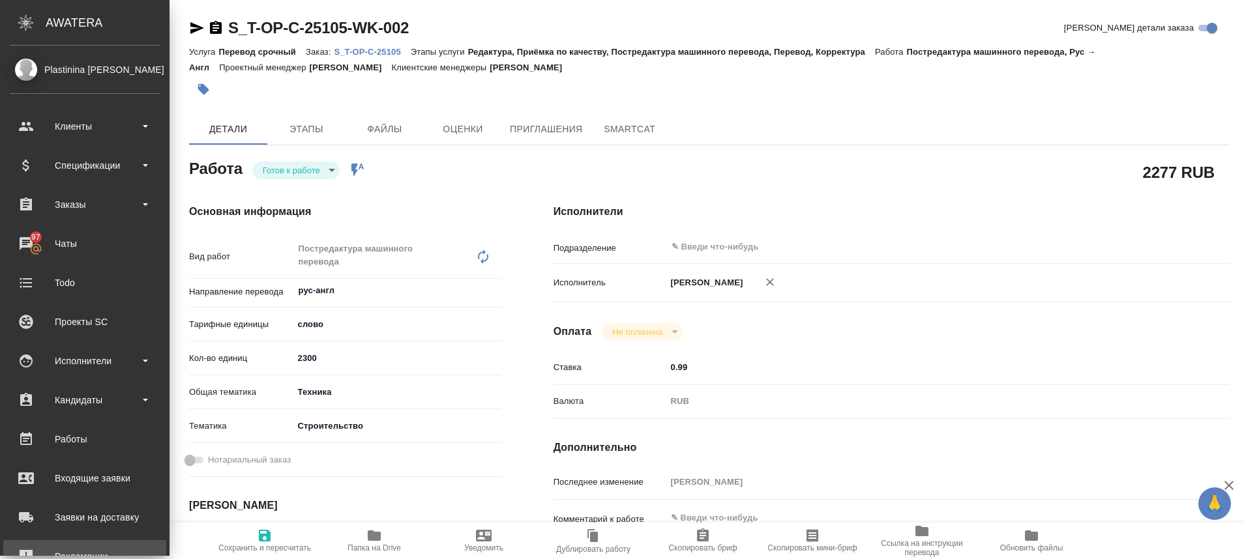
type textarea "x"
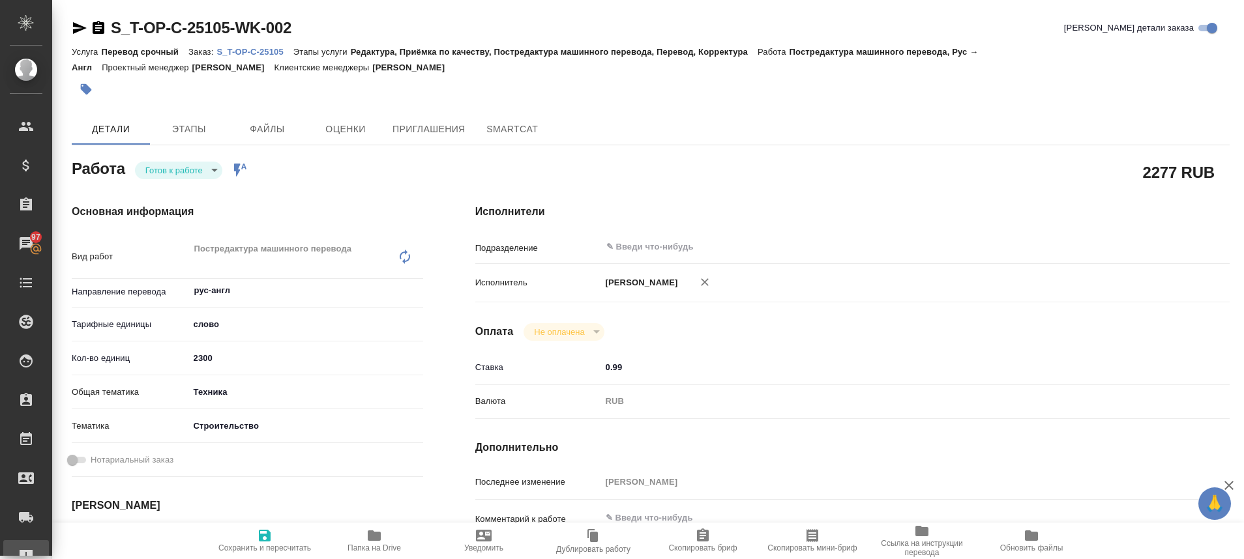
click at [48, 544] on link "Рекламации" at bounding box center [26, 556] width 46 height 33
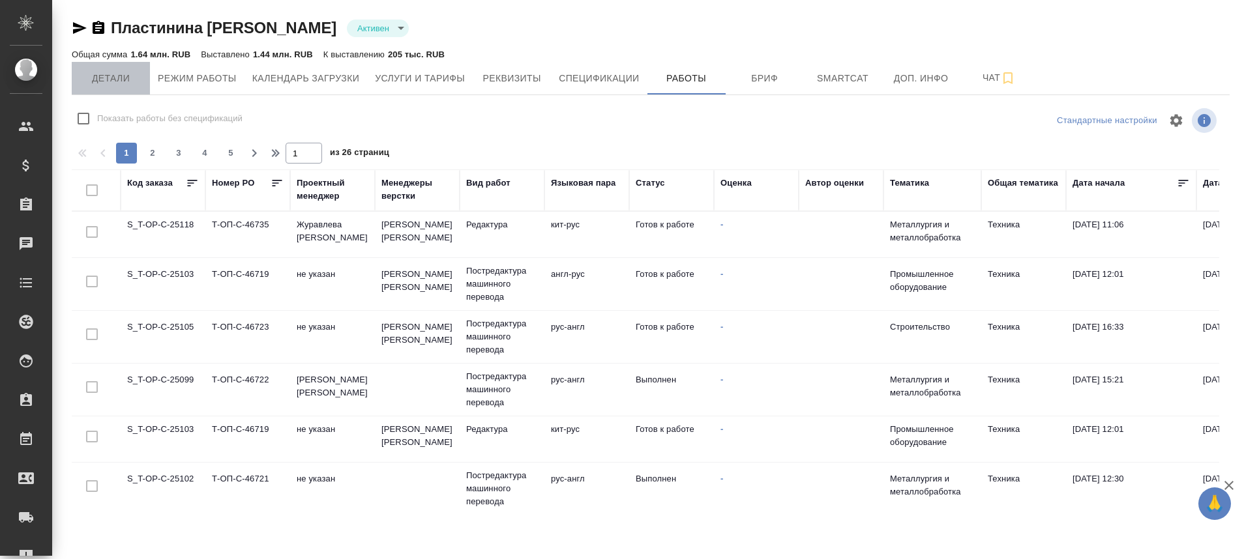
click at [132, 83] on span "Детали" at bounding box center [111, 78] width 63 height 16
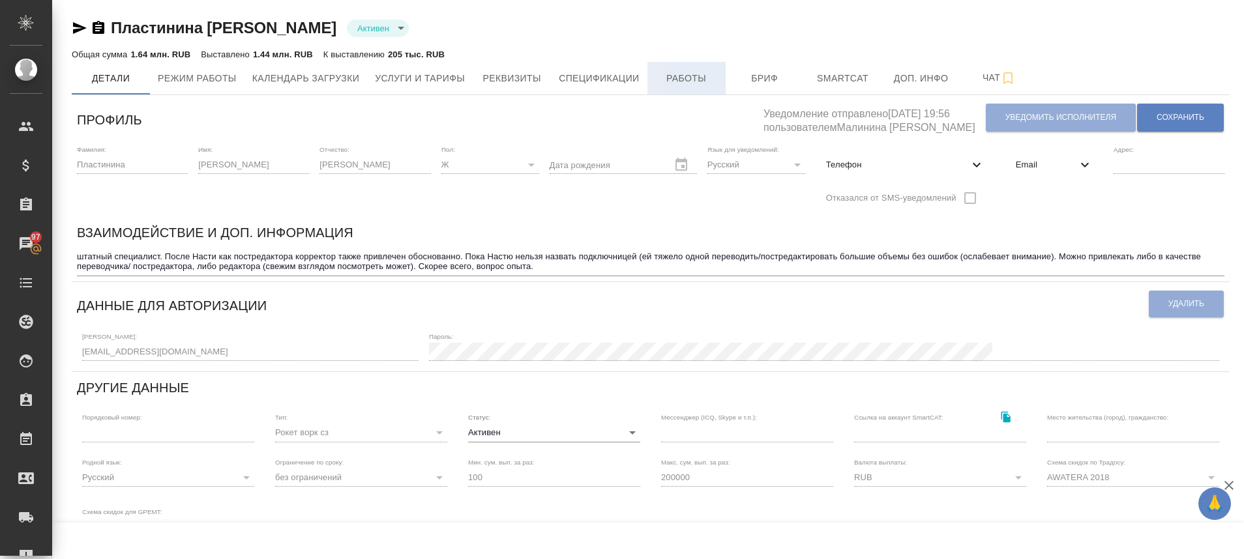
click at [680, 87] on button "Работы" at bounding box center [686, 78] width 78 height 33
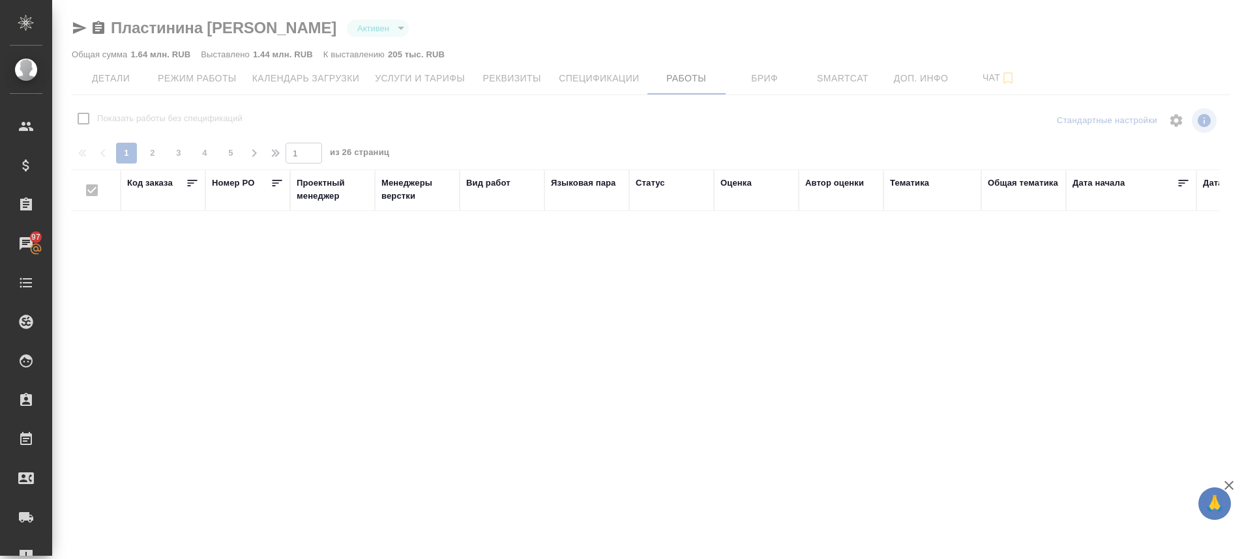
checkbox input "false"
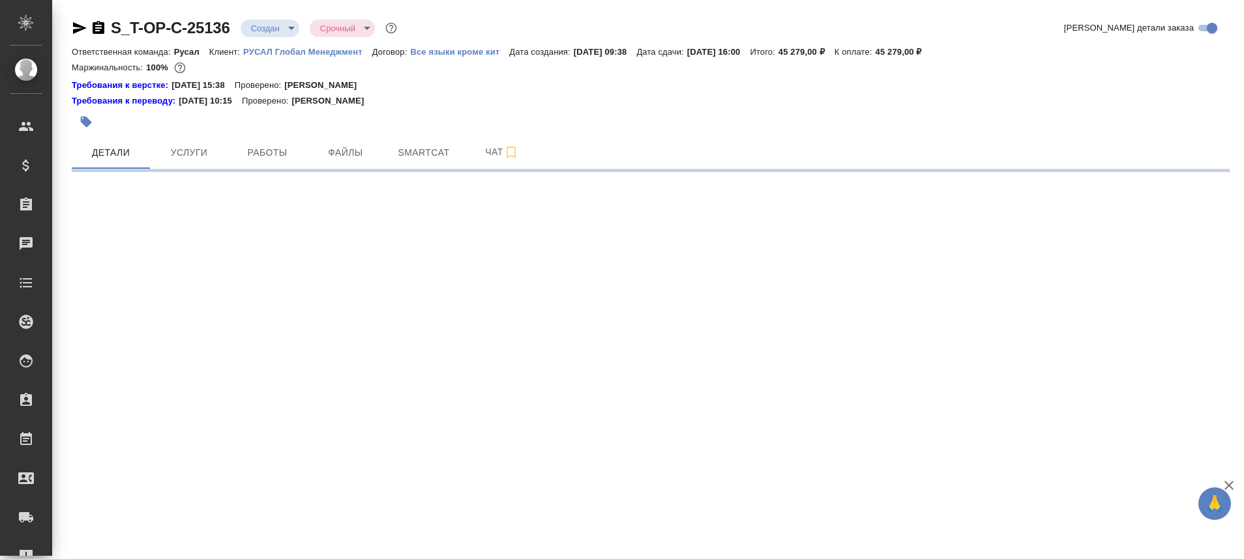
select select "RU"
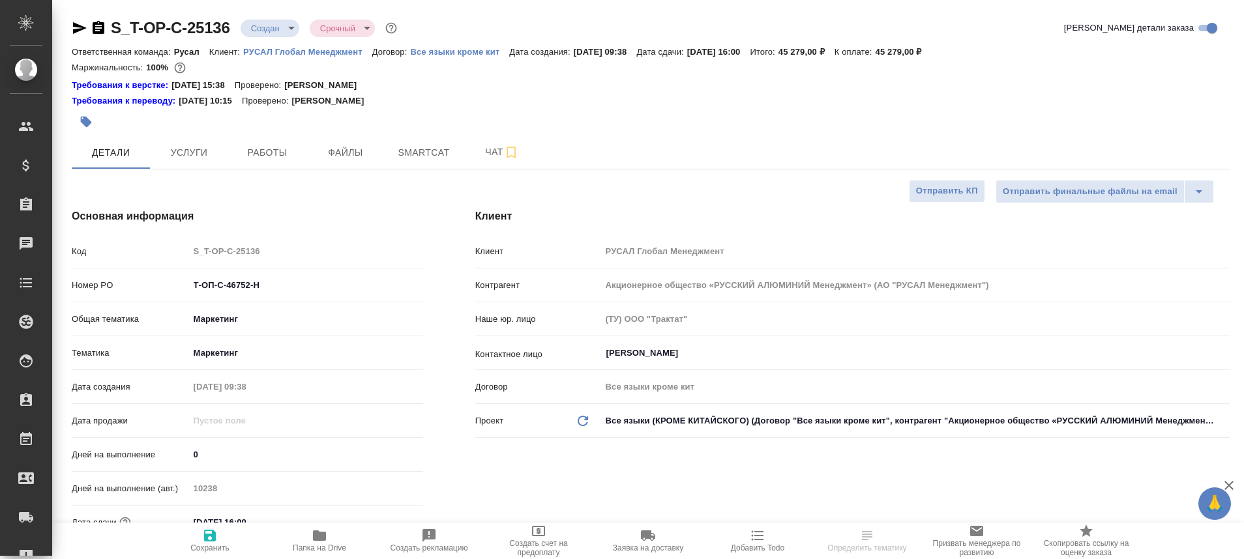
type textarea "x"
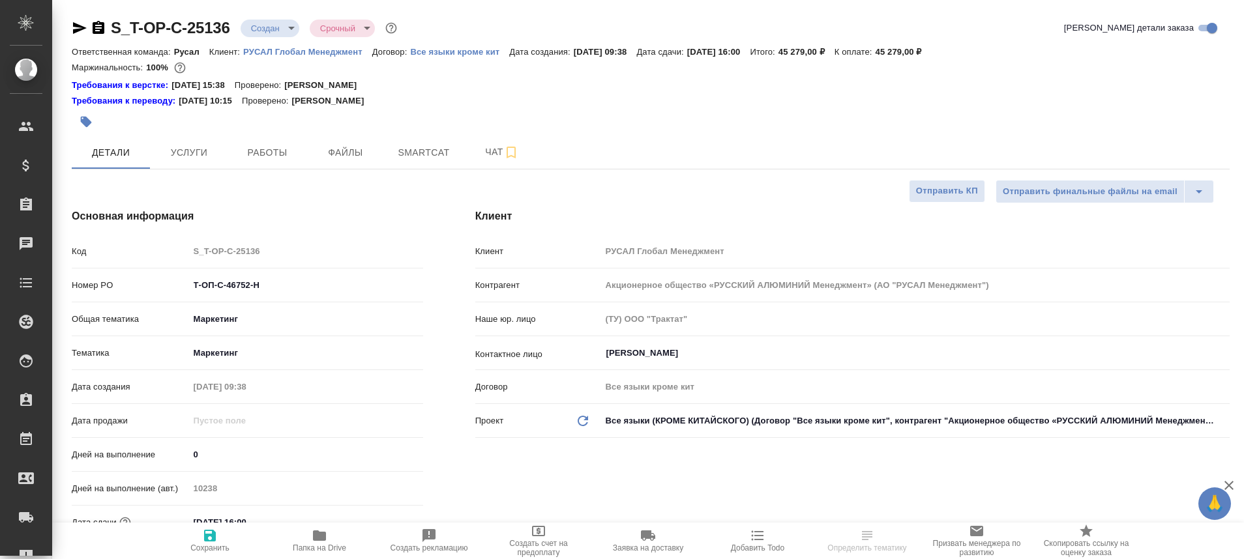
type textarea "x"
